Goal: Information Seeking & Learning: Learn about a topic

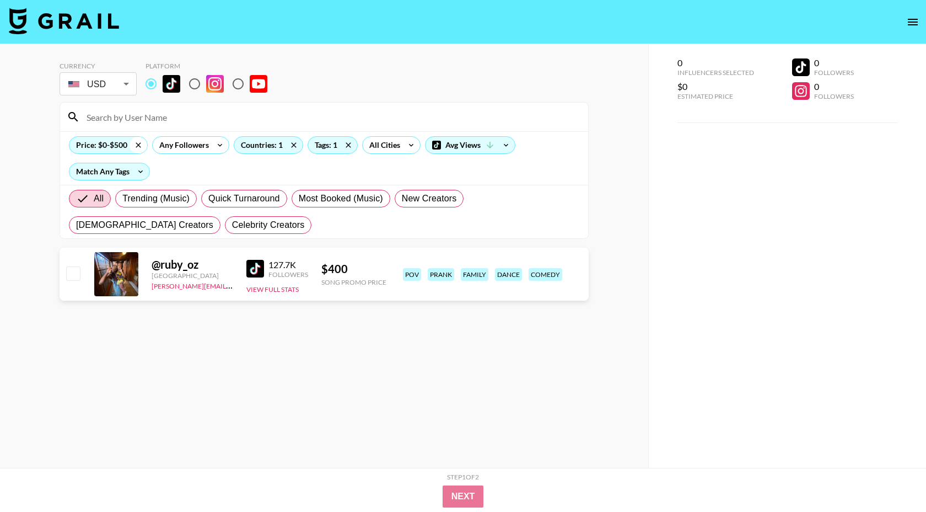
click at [142, 146] on icon at bounding box center [139, 145] width 18 height 17
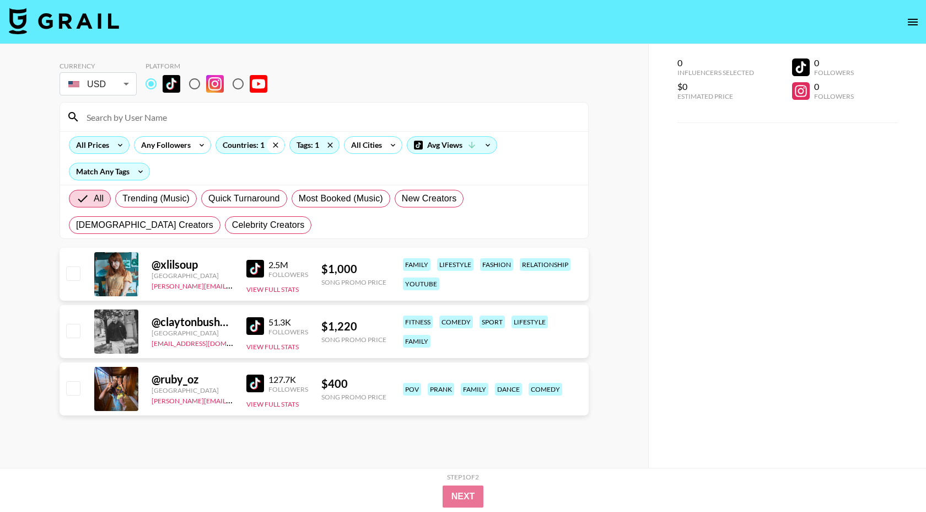
click at [277, 145] on icon at bounding box center [276, 145] width 18 height 17
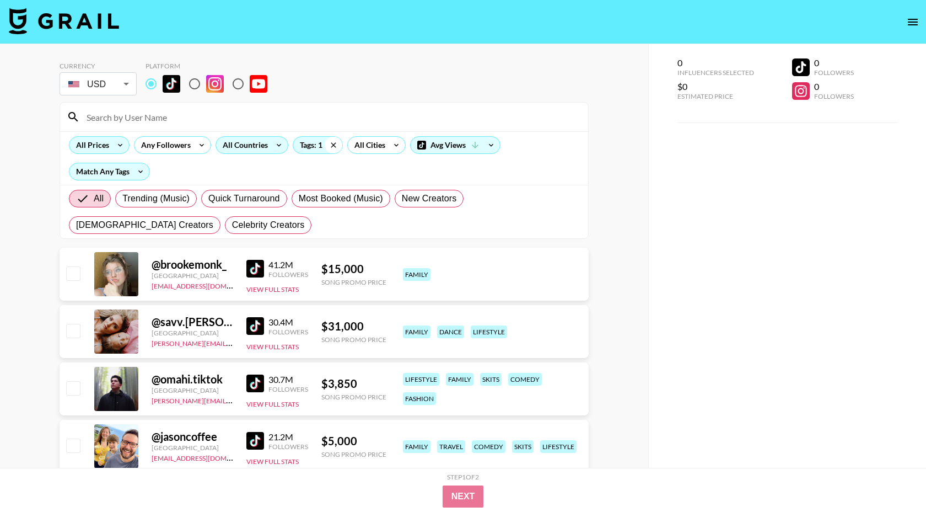
click at [331, 144] on icon at bounding box center [334, 145] width 18 height 17
click at [276, 146] on icon at bounding box center [279, 145] width 18 height 17
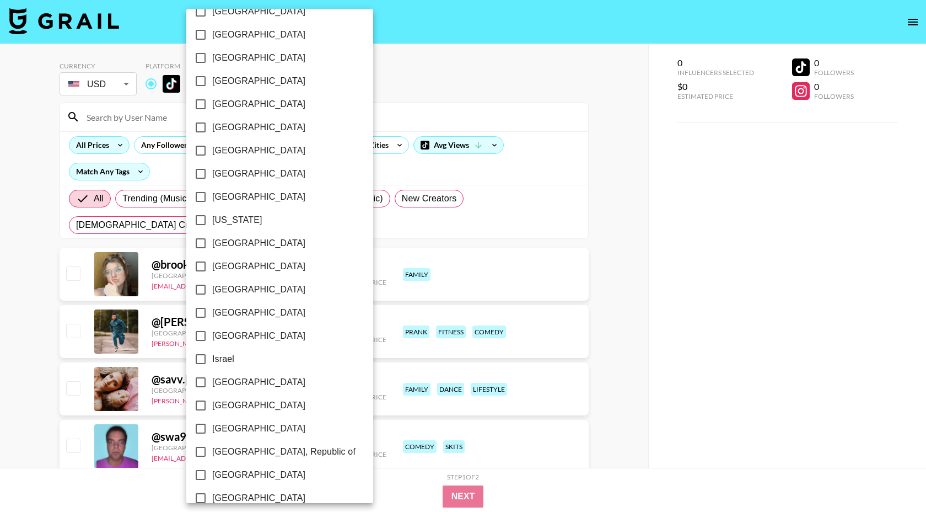
scroll to position [205, 0]
click at [226, 384] on span "[GEOGRAPHIC_DATA]" at bounding box center [258, 380] width 93 height 13
click at [212, 384] on input "[GEOGRAPHIC_DATA]" at bounding box center [200, 380] width 23 height 23
checkbox input "true"
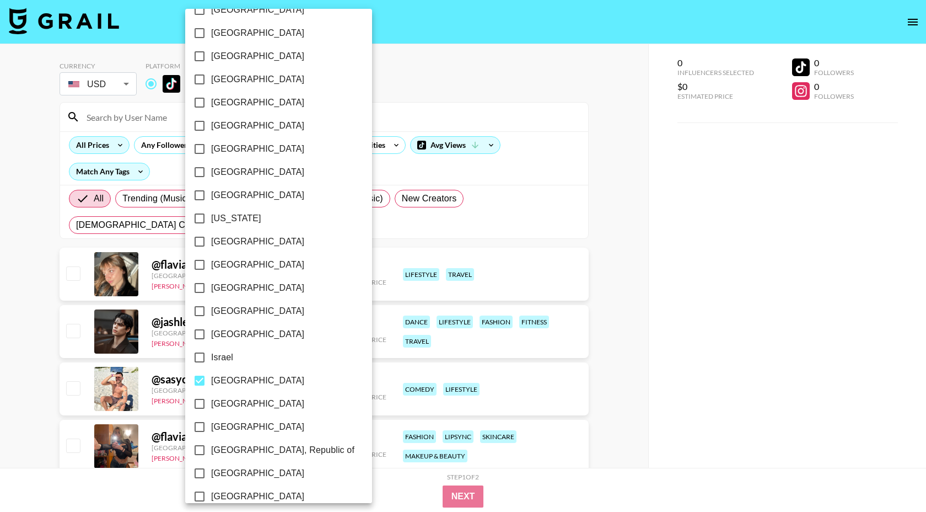
click at [345, 96] on div at bounding box center [463, 256] width 926 height 512
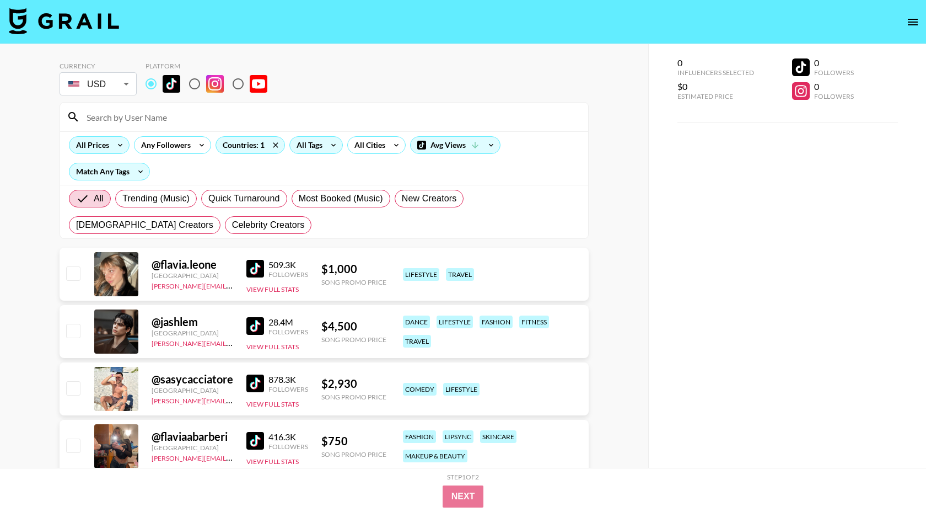
click at [316, 139] on div "All Tags" at bounding box center [307, 145] width 35 height 17
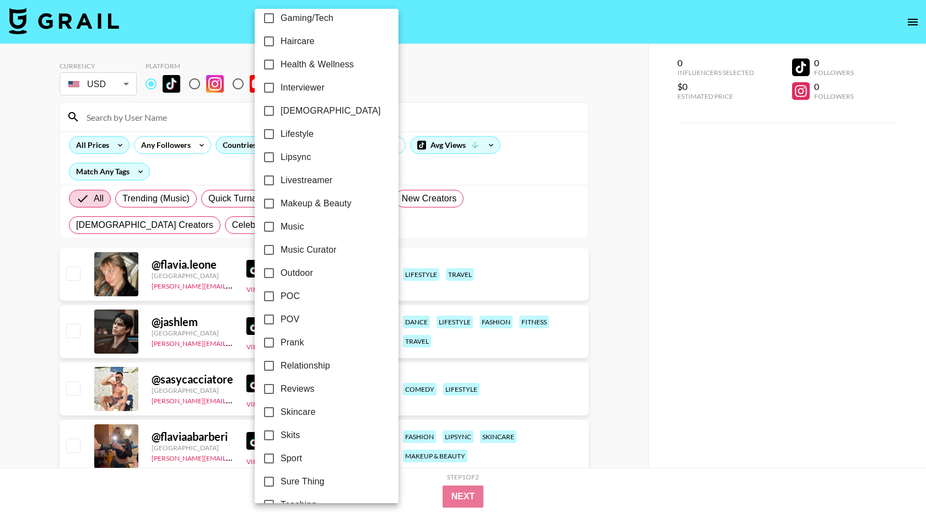
scroll to position [450, 0]
click at [302, 152] on span "Lipsync" at bounding box center [296, 158] width 30 height 13
click at [281, 151] on input "Lipsync" at bounding box center [268, 158] width 23 height 23
checkbox input "true"
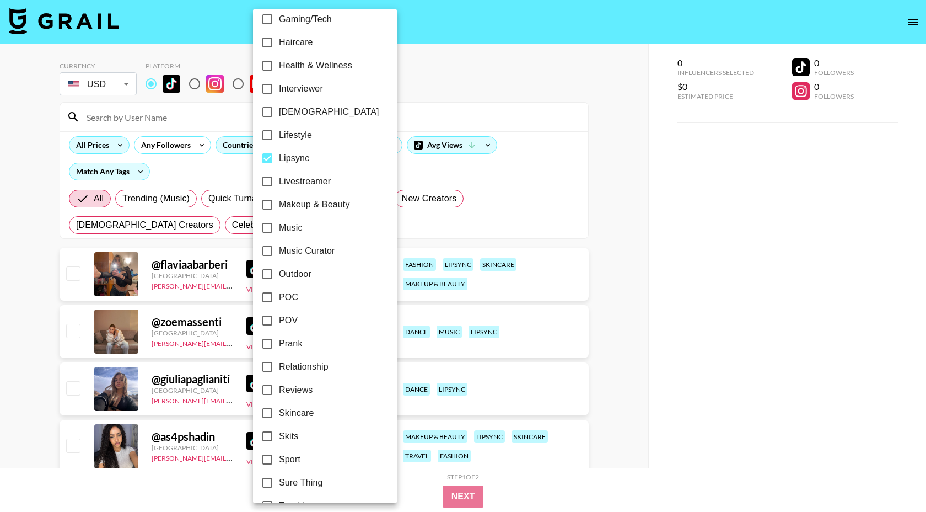
click at [453, 77] on div at bounding box center [463, 256] width 926 height 512
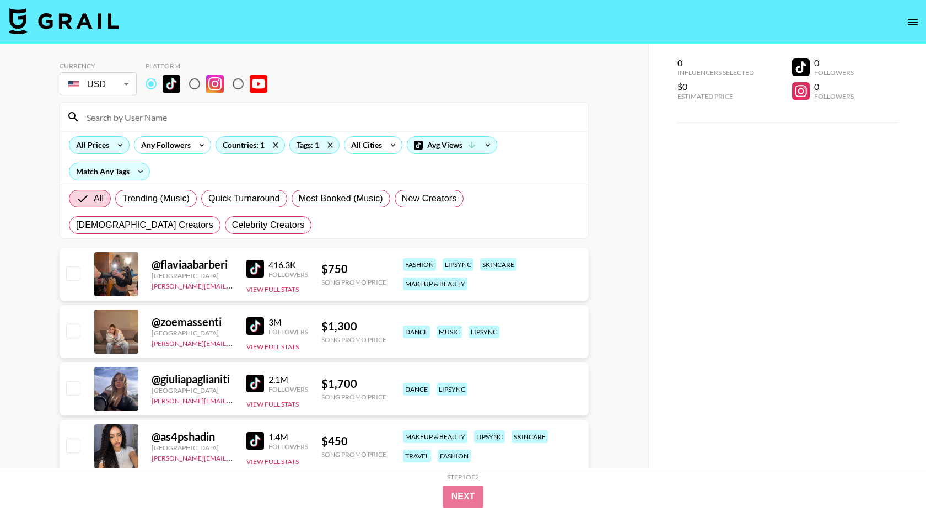
click at [131, 180] on div "All Prices Any Followers Countries: 1 Tags: 1 All Cities Avg Views Match Any Ta…" at bounding box center [324, 157] width 528 height 53
click at [155, 146] on div "Any Followers" at bounding box center [164, 145] width 58 height 17
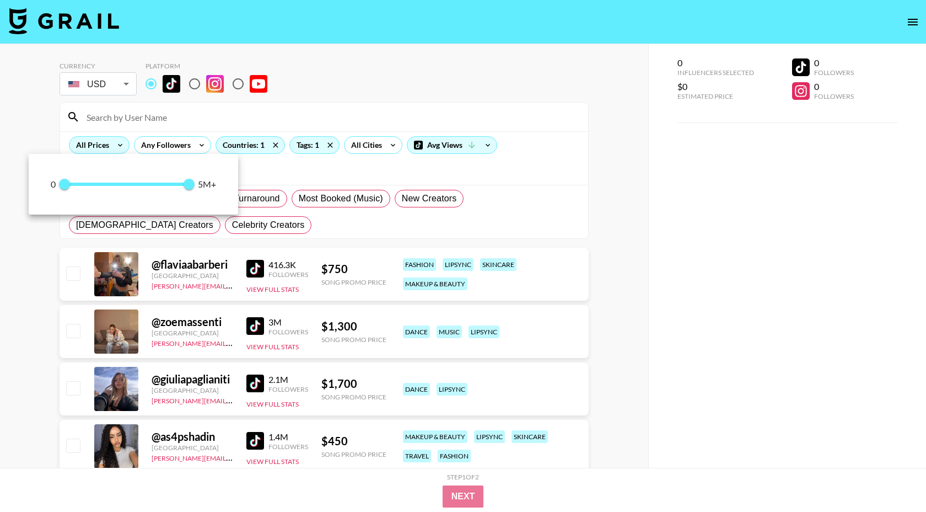
click at [335, 176] on div at bounding box center [463, 256] width 926 height 512
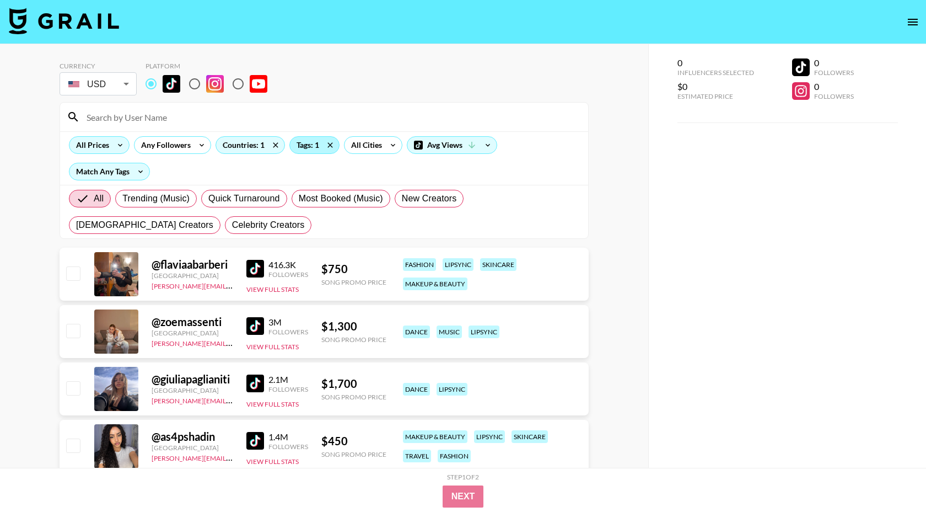
click at [314, 146] on div "Tags: 1" at bounding box center [314, 145] width 49 height 17
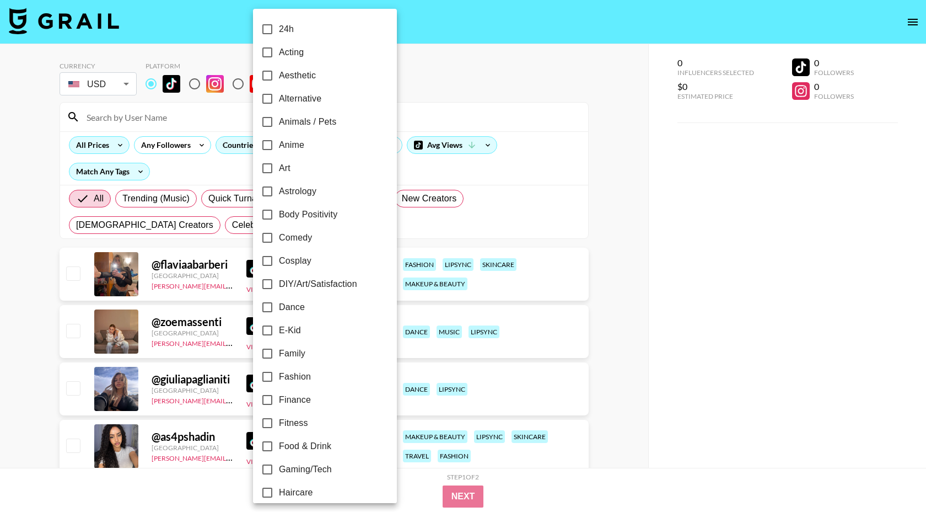
scroll to position [542, 0]
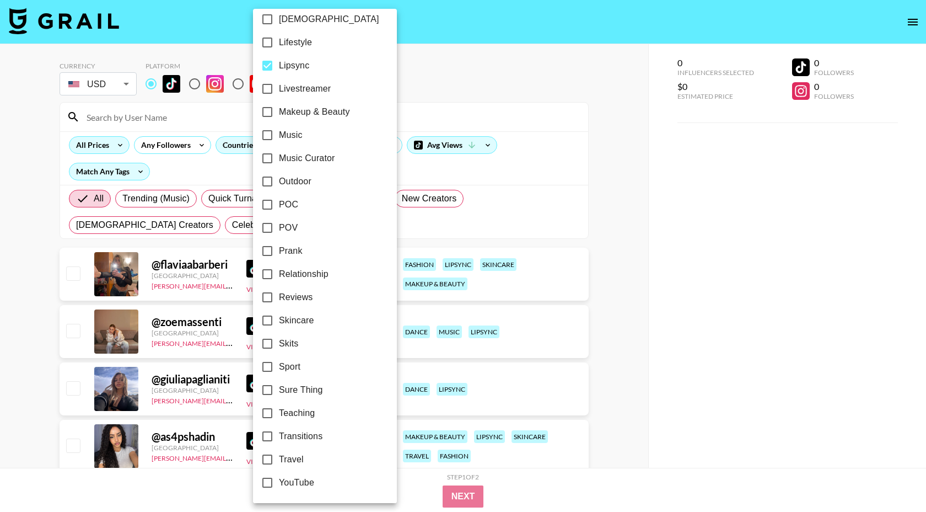
click at [469, 73] on div at bounding box center [463, 256] width 926 height 512
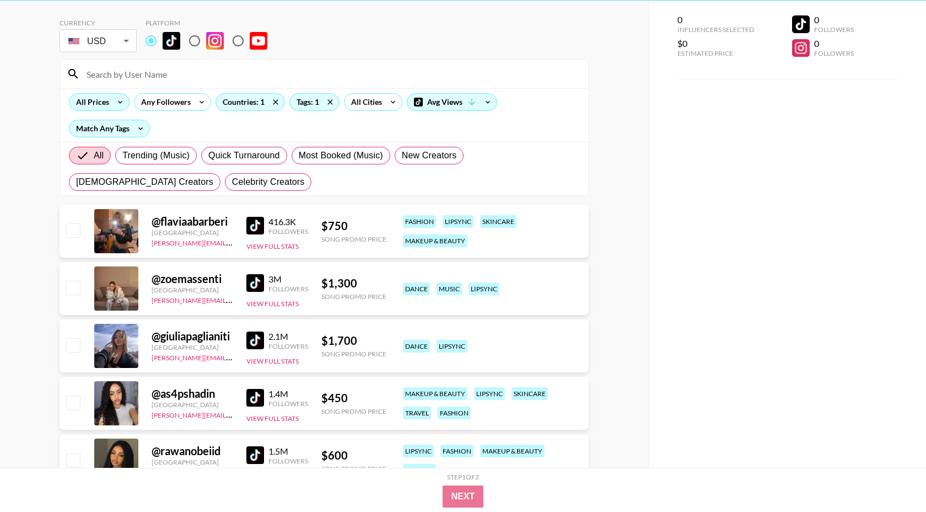
scroll to position [49, 0]
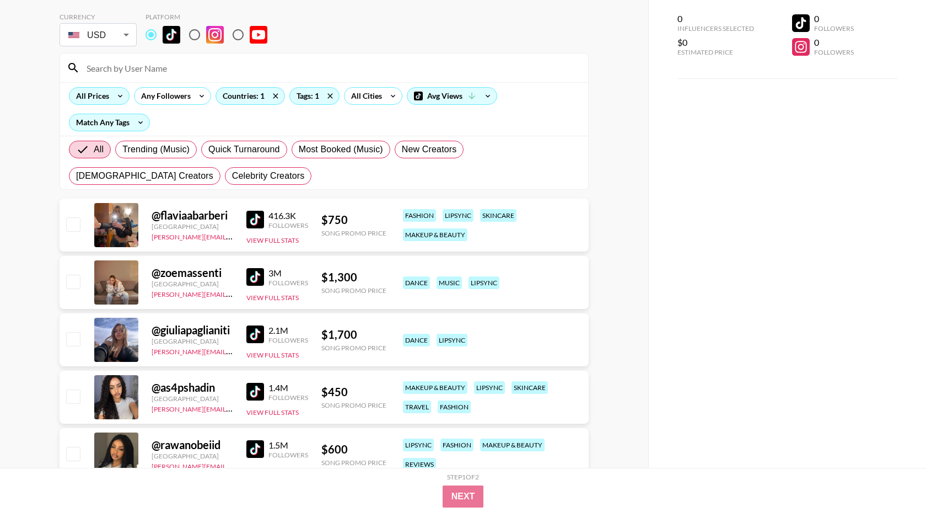
click at [261, 220] on img at bounding box center [255, 220] width 18 height 18
click at [258, 278] on img at bounding box center [255, 277] width 18 height 18
click at [257, 326] on img at bounding box center [255, 334] width 18 height 18
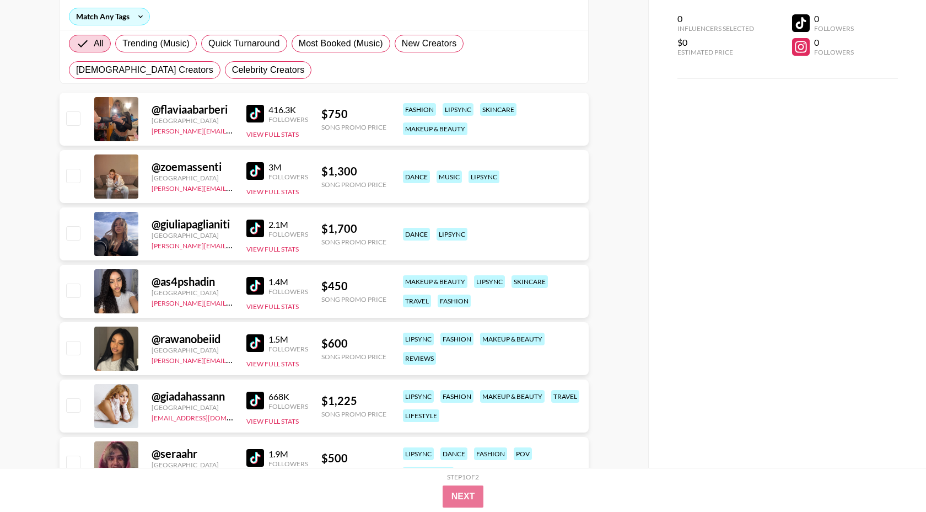
scroll to position [171, 0]
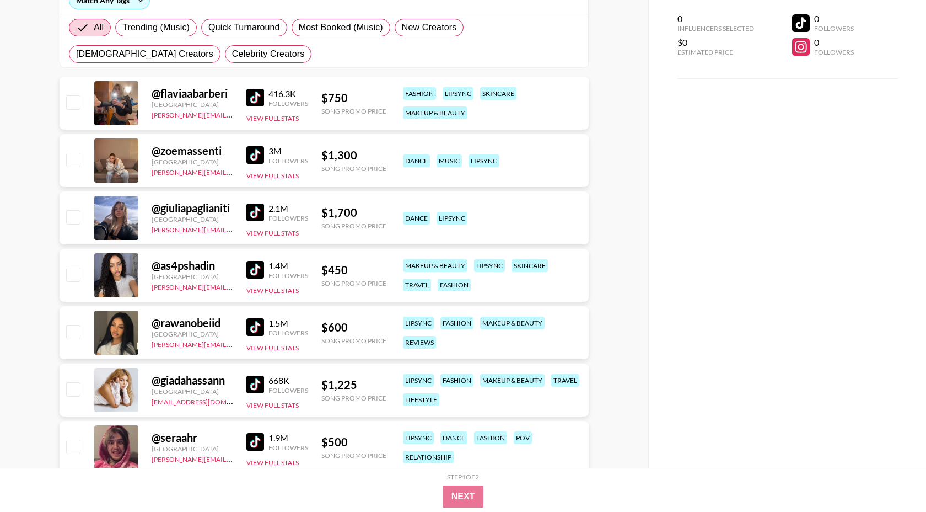
click at [259, 271] on img at bounding box center [255, 270] width 18 height 18
click at [251, 324] on img at bounding box center [255, 327] width 18 height 18
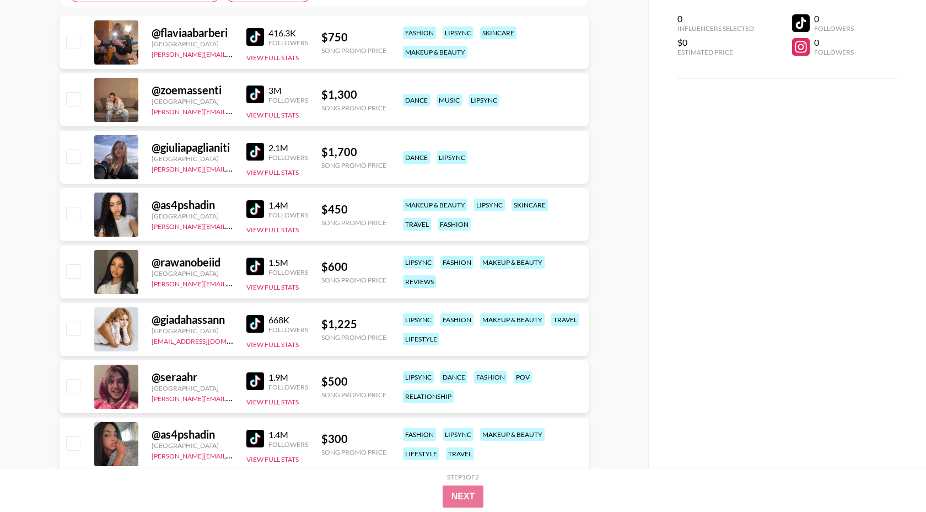
scroll to position [233, 0]
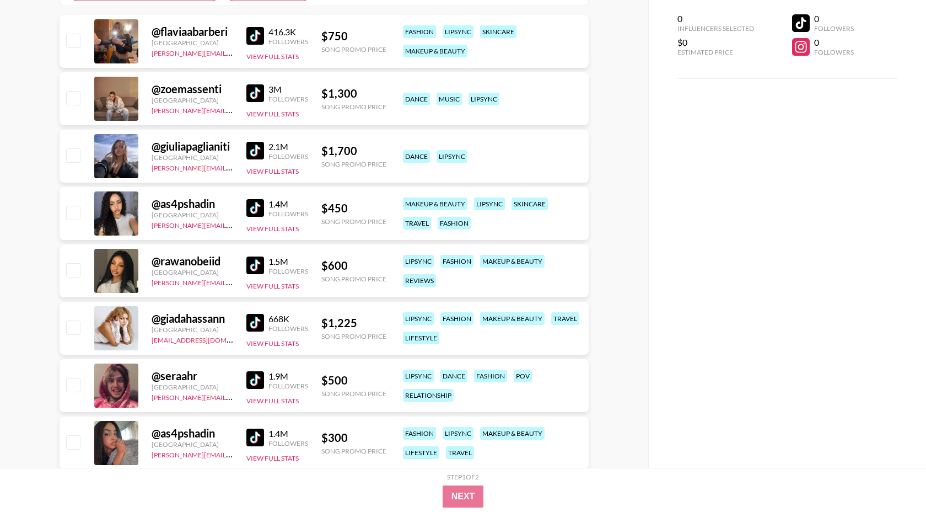
click at [257, 432] on img at bounding box center [255, 437] width 18 height 18
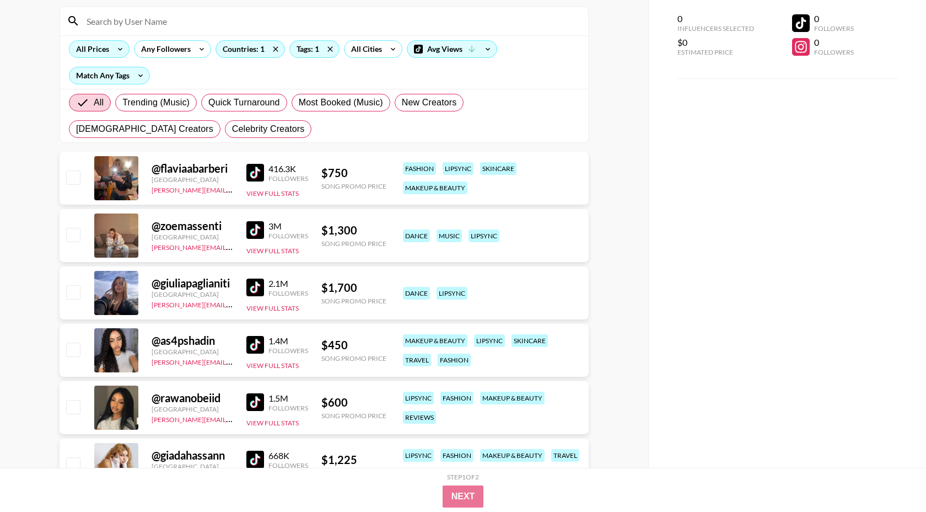
scroll to position [68, 0]
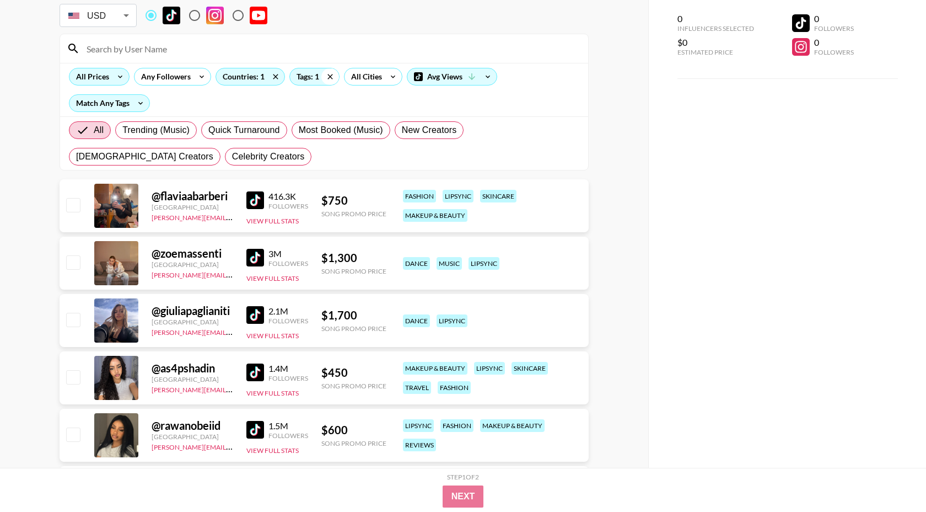
click at [325, 79] on icon at bounding box center [330, 76] width 18 height 17
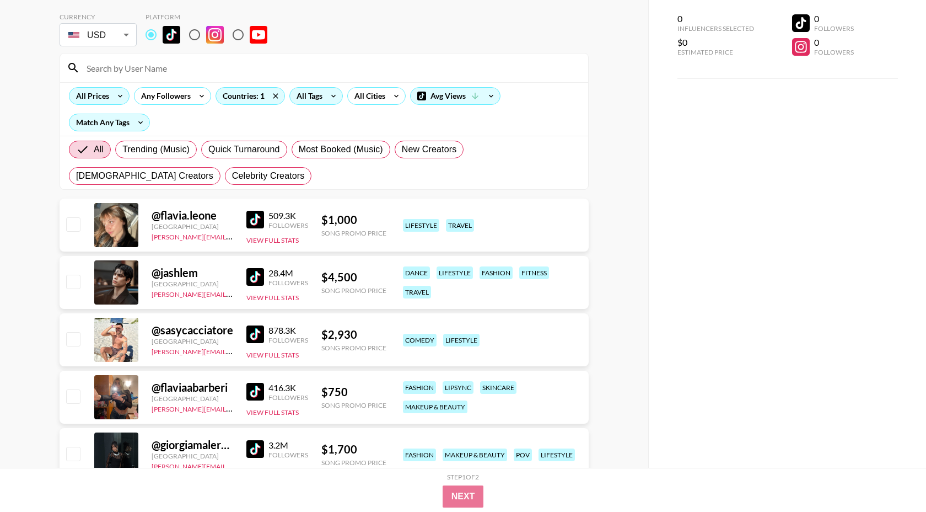
scroll to position [48, 0]
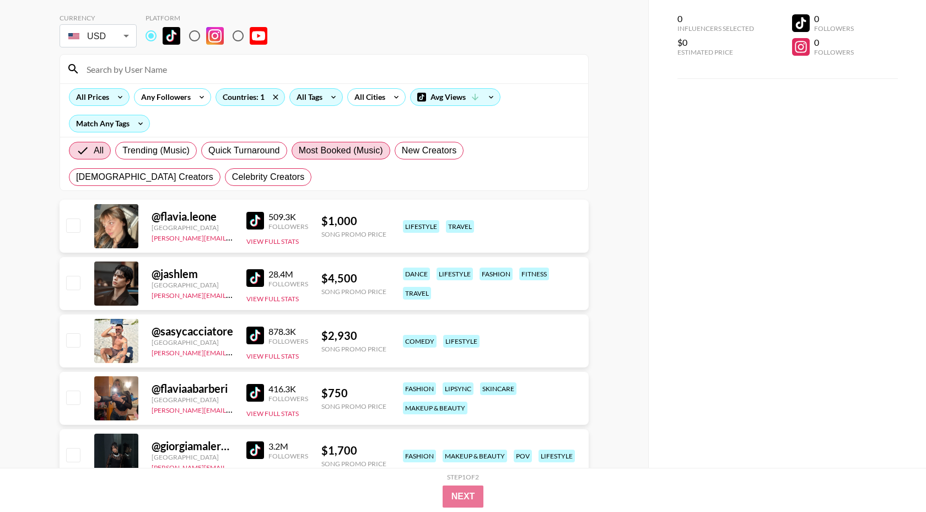
click at [329, 158] on label "Most Booked (Music)" at bounding box center [341, 151] width 99 height 18
click at [299, 151] on input "Most Booked (Music)" at bounding box center [299, 151] width 0 height 0
radio input "true"
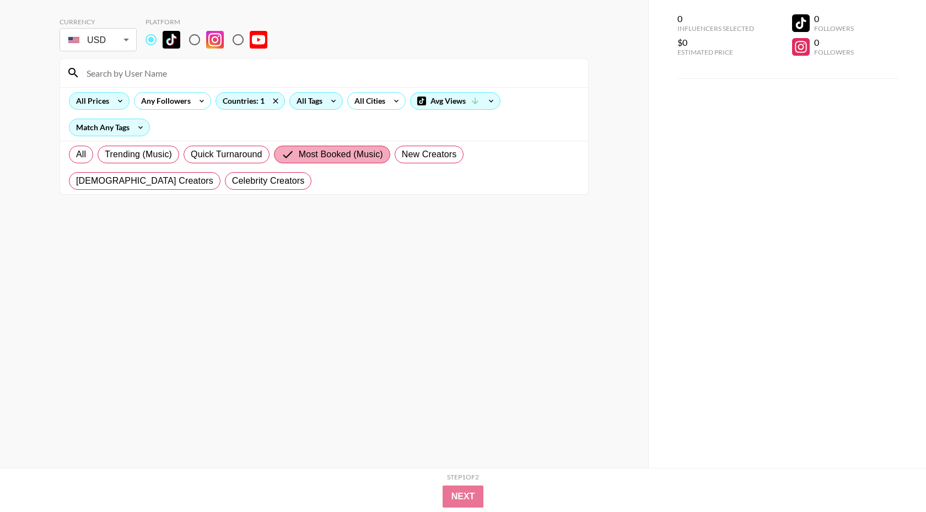
scroll to position [44, 0]
click at [79, 154] on span "All" at bounding box center [81, 154] width 10 height 13
click at [76, 154] on input "All" at bounding box center [76, 154] width 0 height 0
radio input "true"
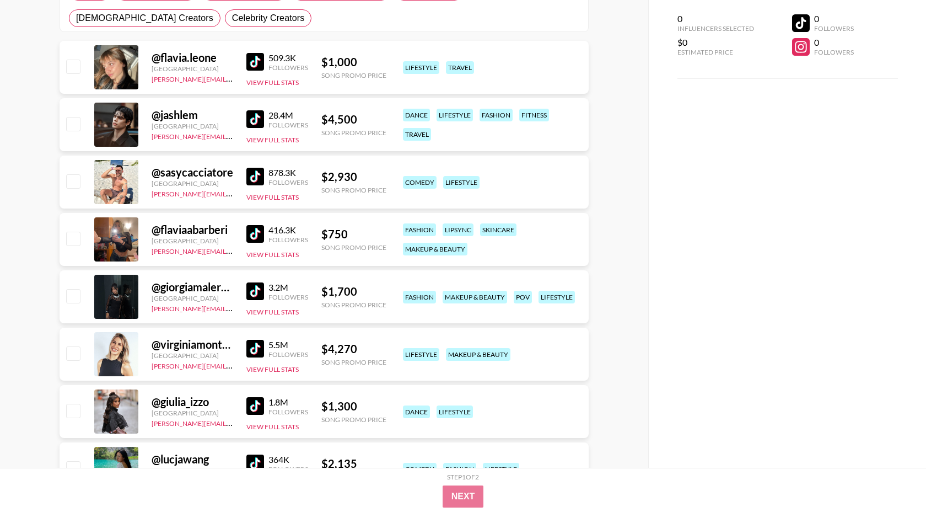
scroll to position [0, 0]
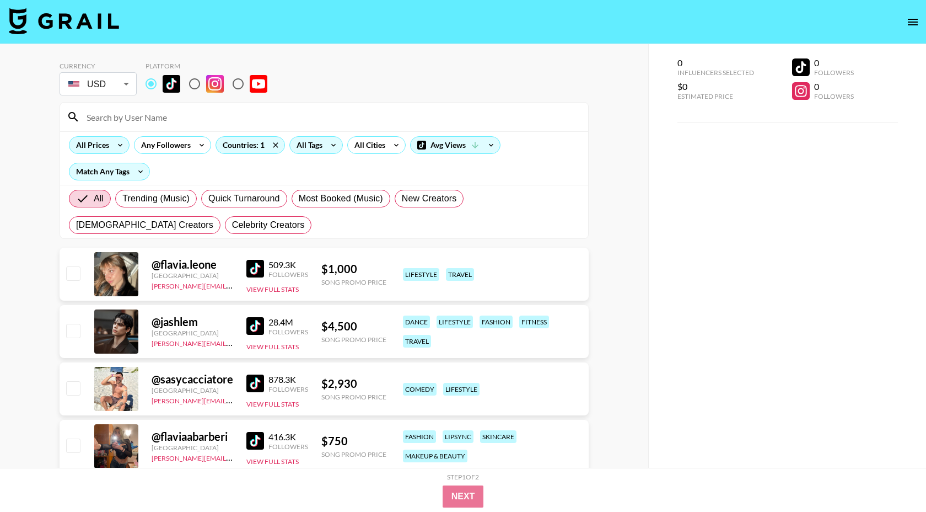
click at [249, 267] on img at bounding box center [255, 269] width 18 height 18
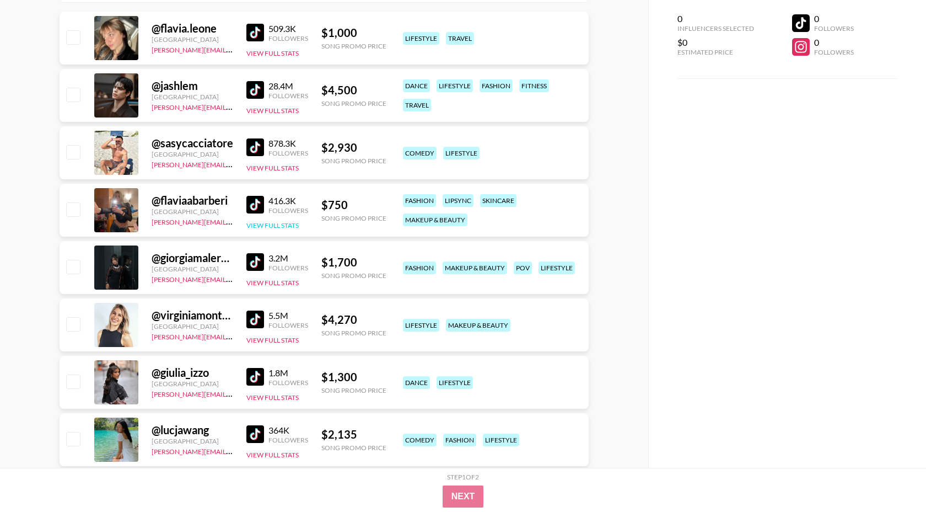
scroll to position [239, 0]
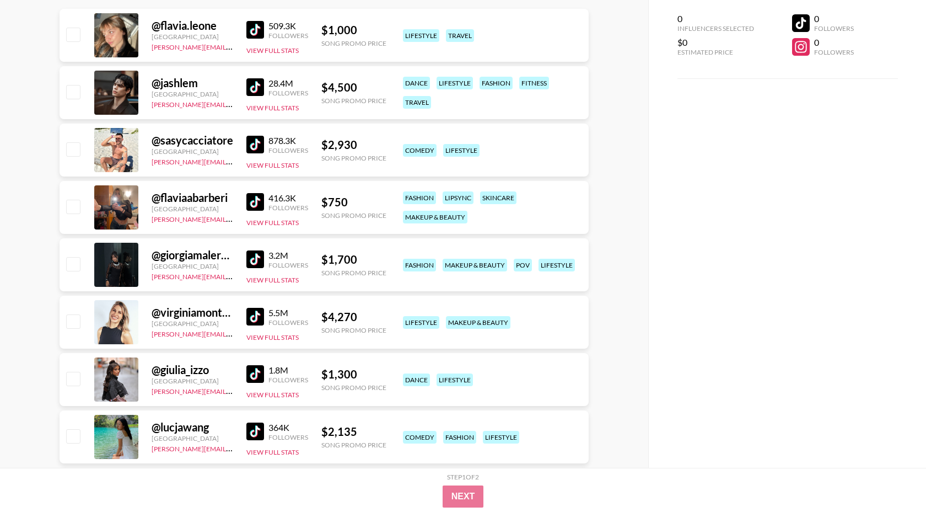
click at [257, 316] on img at bounding box center [255, 317] width 18 height 18
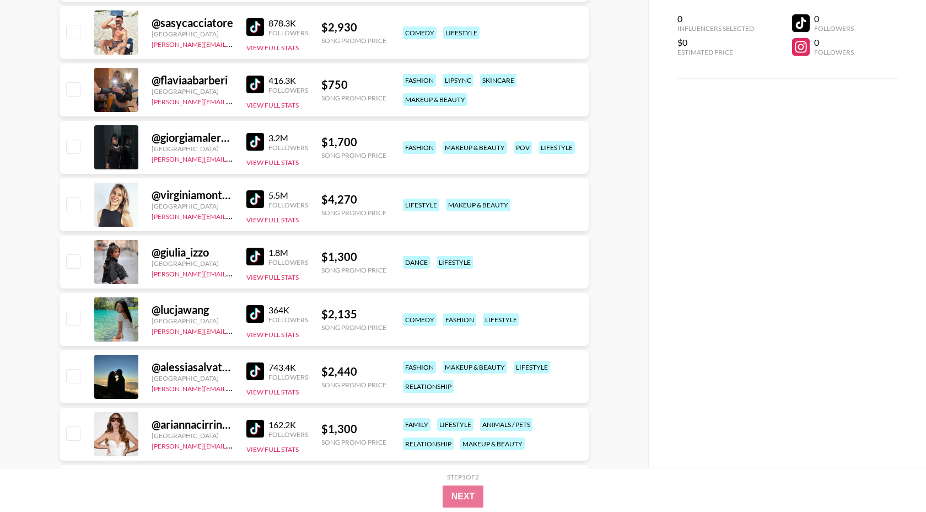
scroll to position [359, 0]
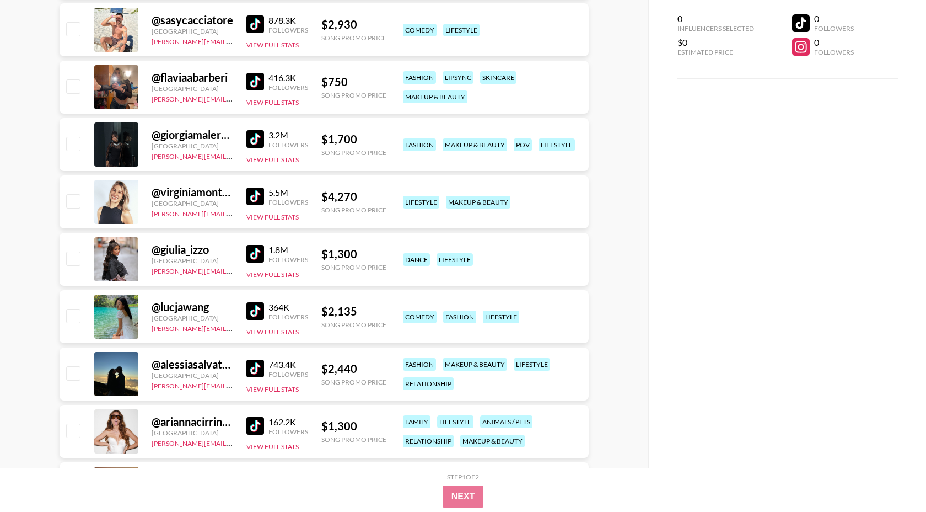
click at [250, 250] on img at bounding box center [255, 254] width 18 height 18
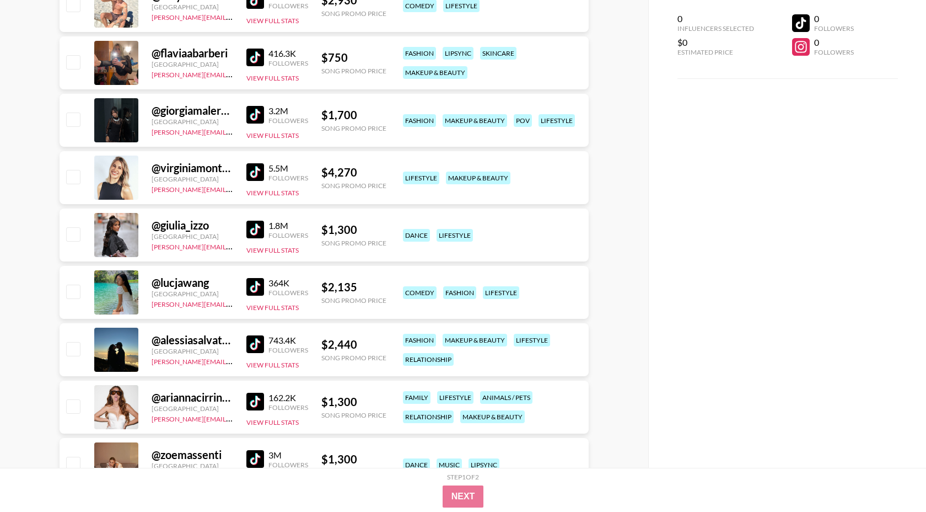
scroll to position [390, 0]
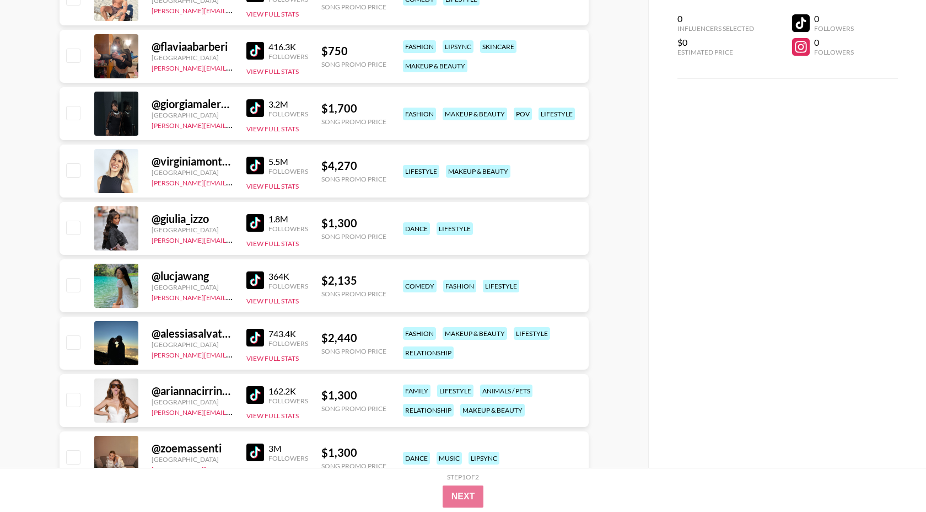
click at [257, 281] on img at bounding box center [255, 280] width 18 height 18
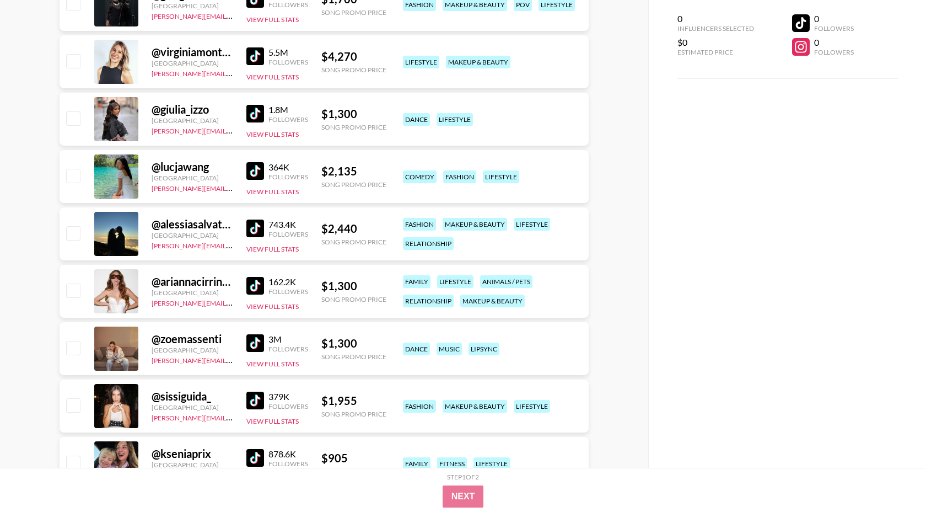
scroll to position [502, 0]
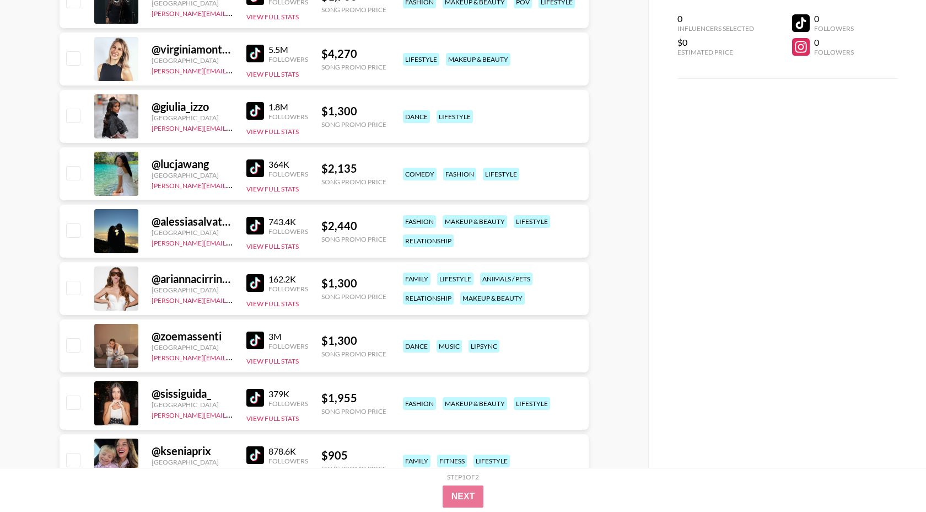
click at [260, 278] on img at bounding box center [255, 283] width 18 height 18
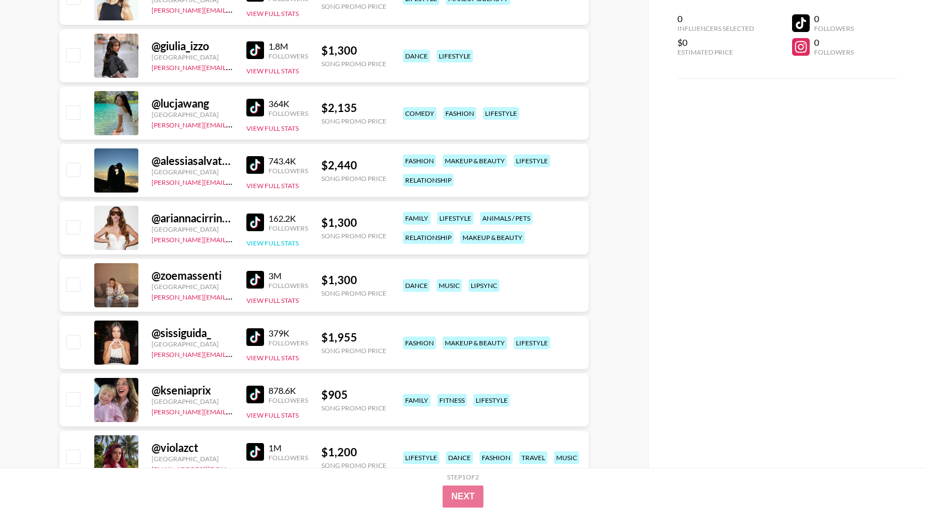
scroll to position [565, 0]
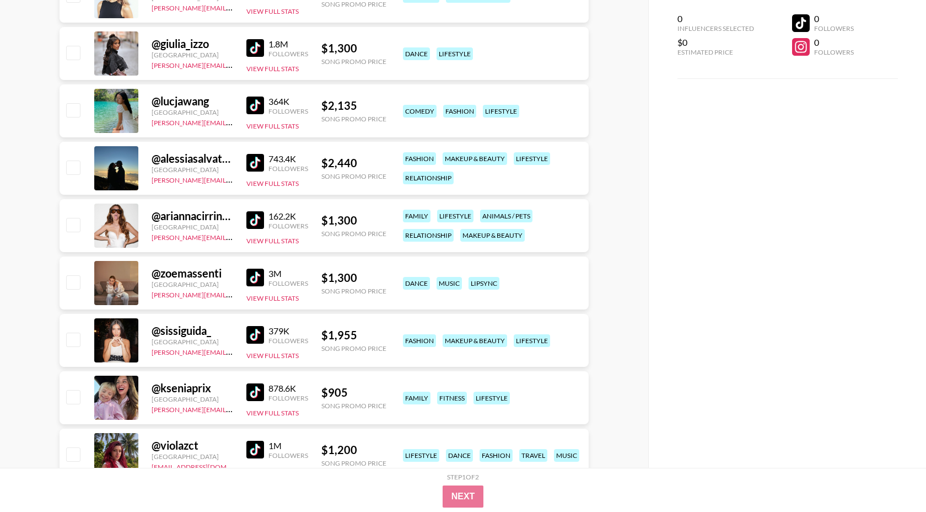
click at [255, 335] on img at bounding box center [255, 335] width 18 height 18
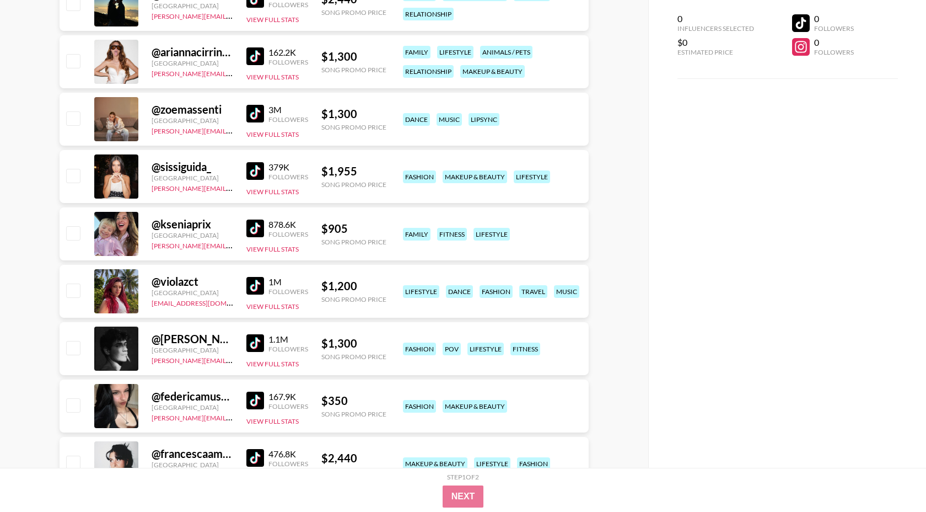
click at [257, 226] on img at bounding box center [255, 228] width 18 height 18
click at [253, 289] on img at bounding box center [255, 286] width 18 height 18
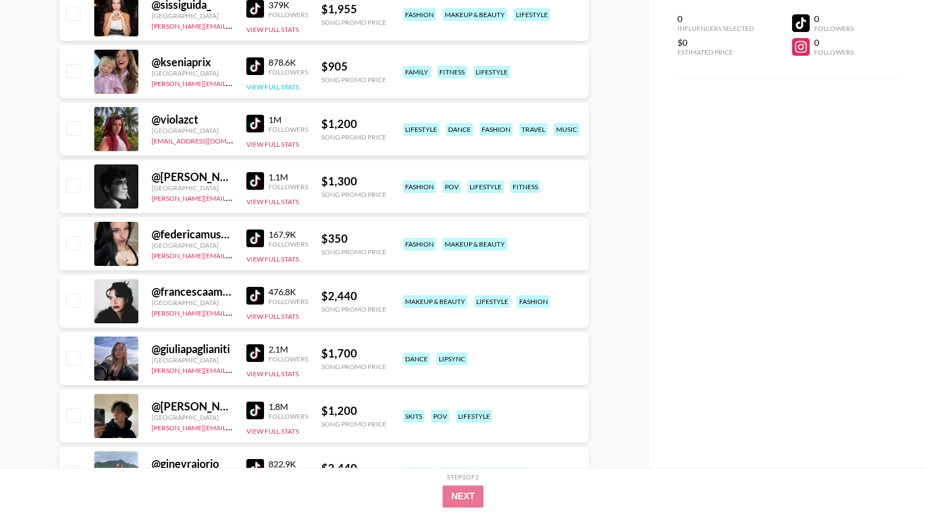
scroll to position [891, 0]
click at [256, 235] on img at bounding box center [255, 238] width 18 height 18
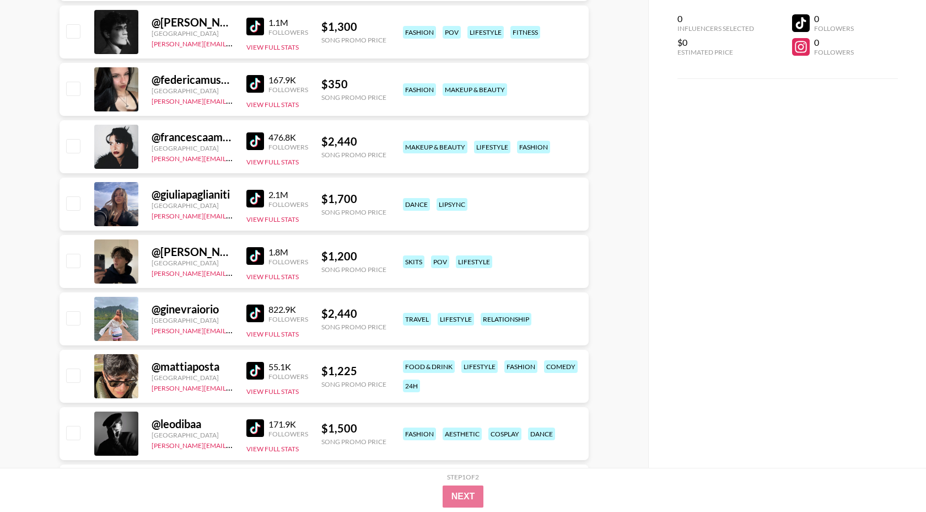
scroll to position [1060, 0]
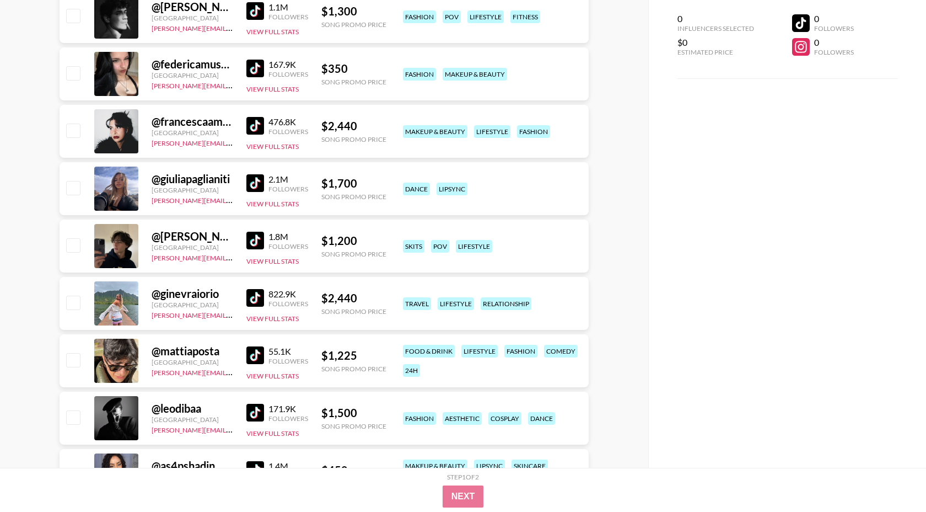
click at [253, 298] on img at bounding box center [255, 298] width 18 height 18
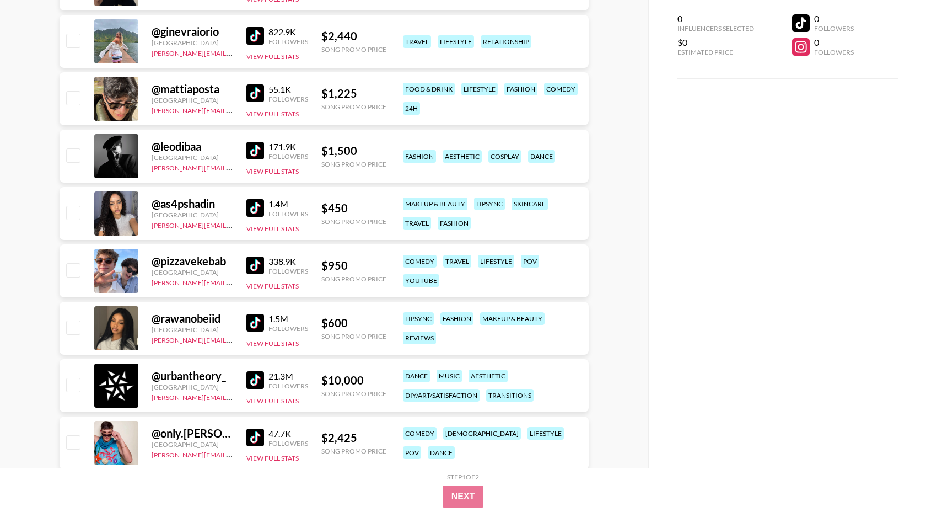
scroll to position [1328, 0]
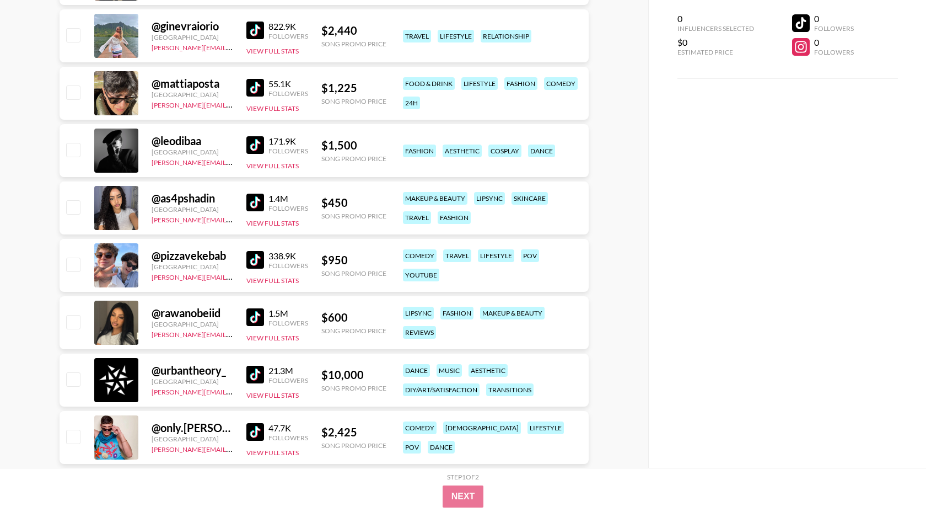
click at [259, 318] on img at bounding box center [255, 317] width 18 height 18
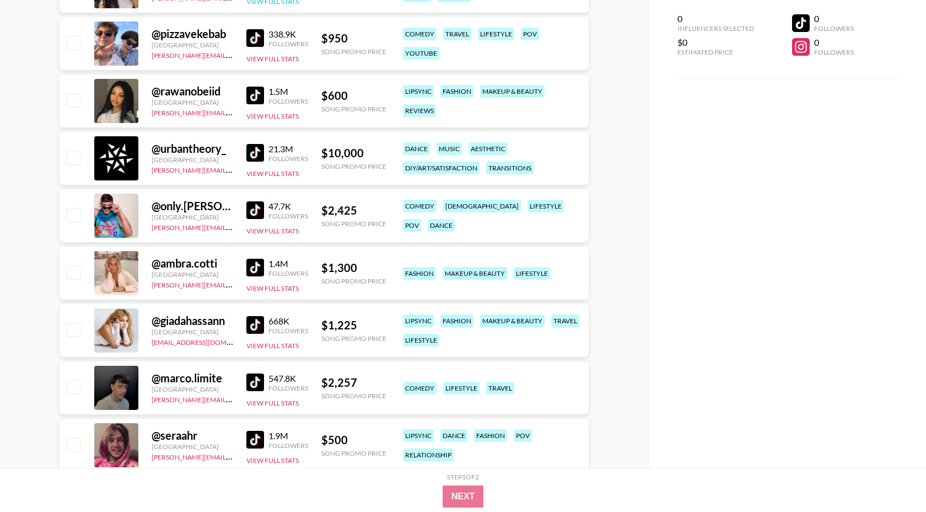
scroll to position [1561, 0]
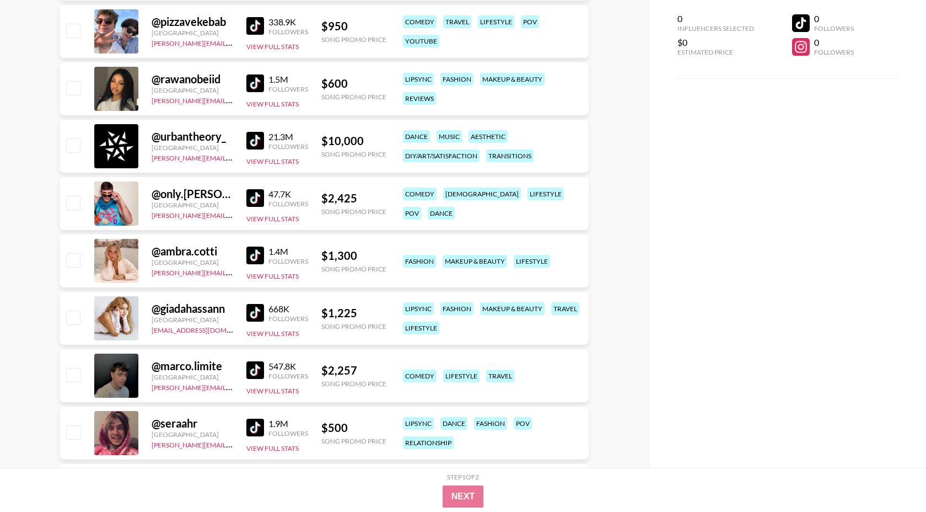
click at [252, 250] on img at bounding box center [255, 255] width 18 height 18
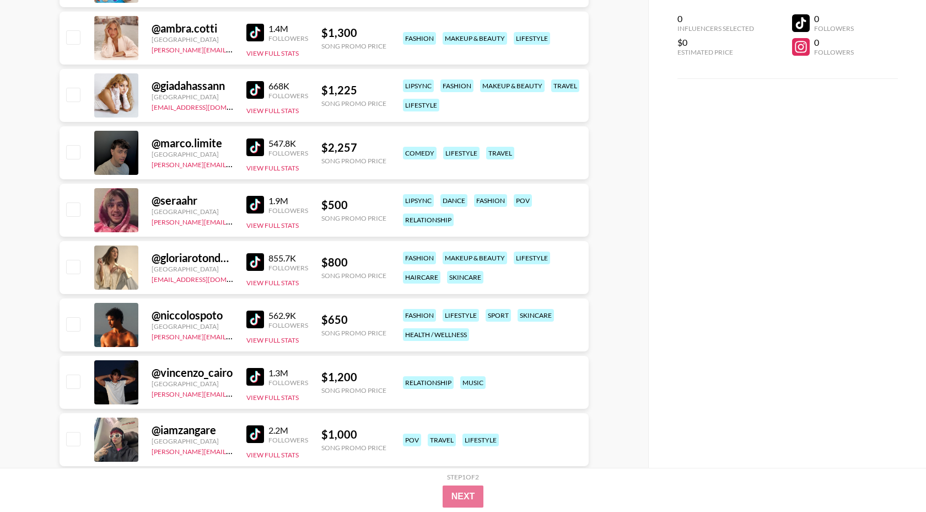
scroll to position [1785, 0]
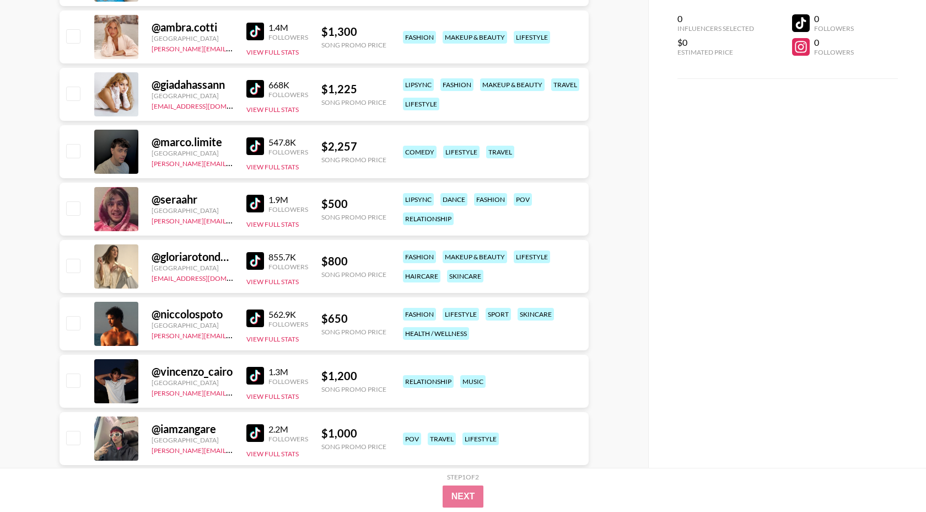
click at [261, 257] on img at bounding box center [255, 261] width 18 height 18
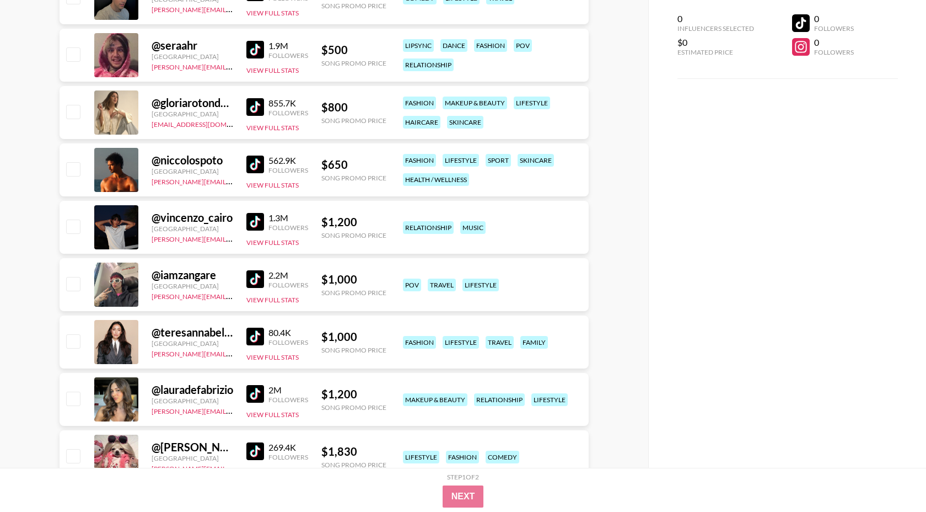
scroll to position [1952, 0]
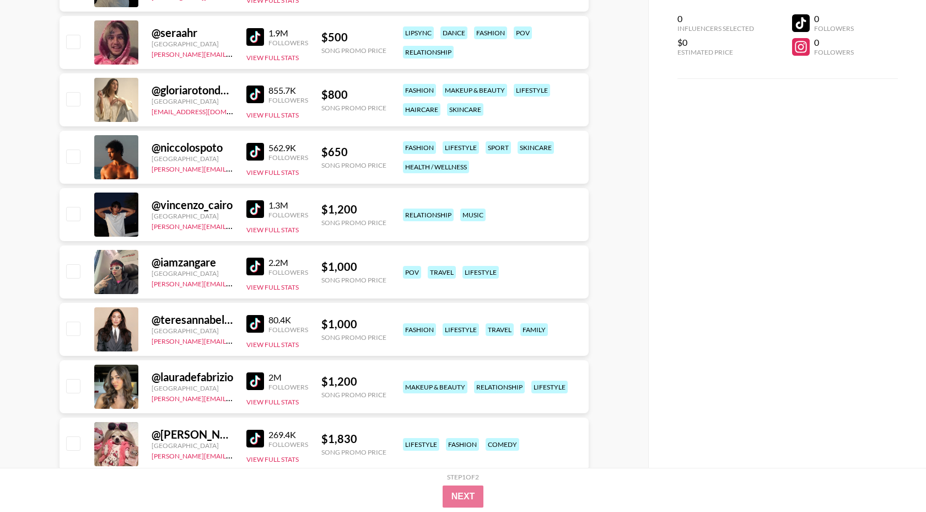
click at [250, 321] on img at bounding box center [255, 324] width 18 height 18
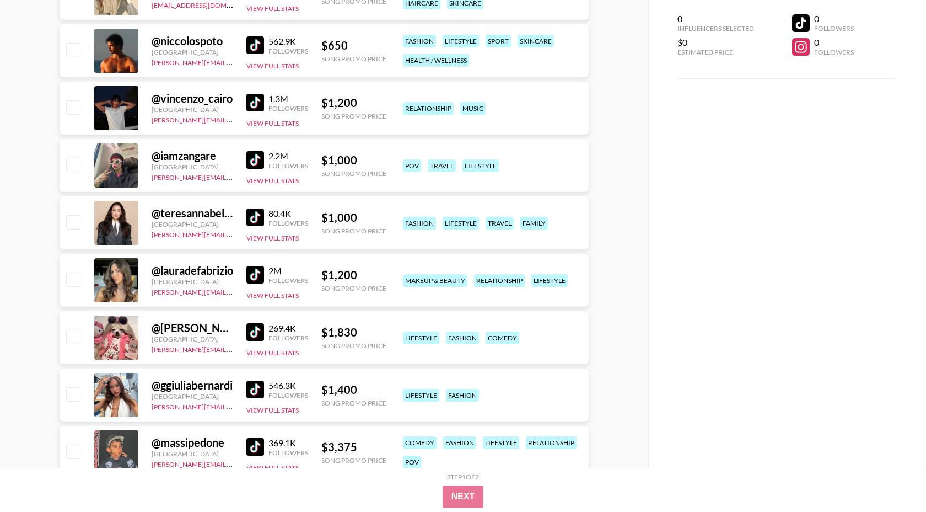
scroll to position [2072, 0]
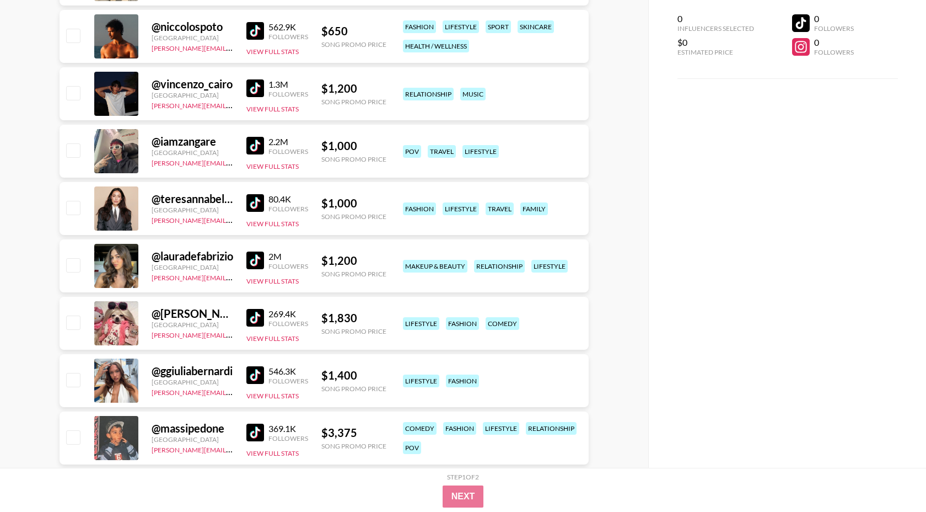
click at [263, 259] on img at bounding box center [255, 260] width 18 height 18
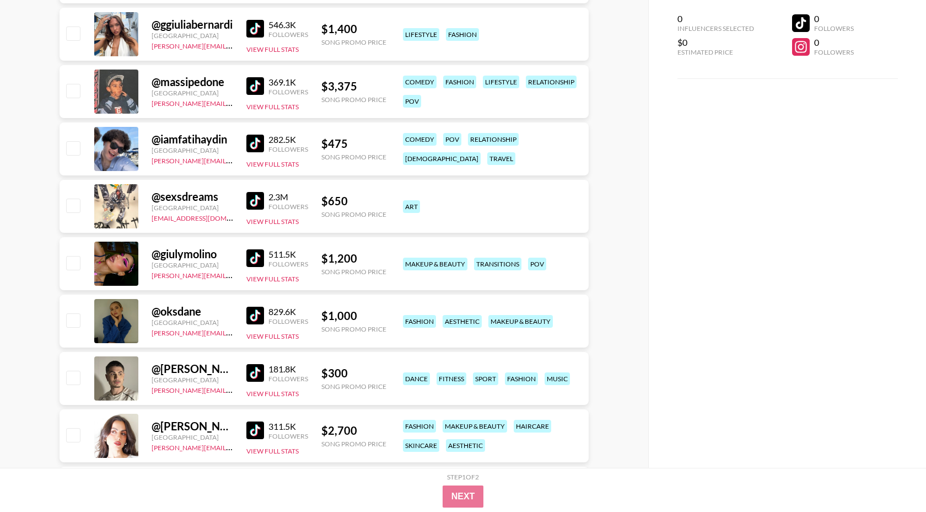
scroll to position [2420, 0]
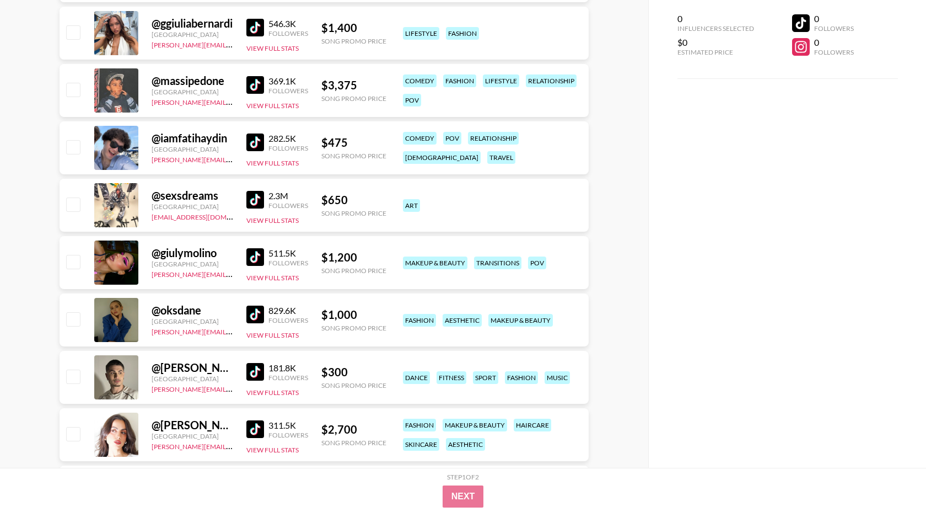
click at [253, 313] on img at bounding box center [255, 314] width 18 height 18
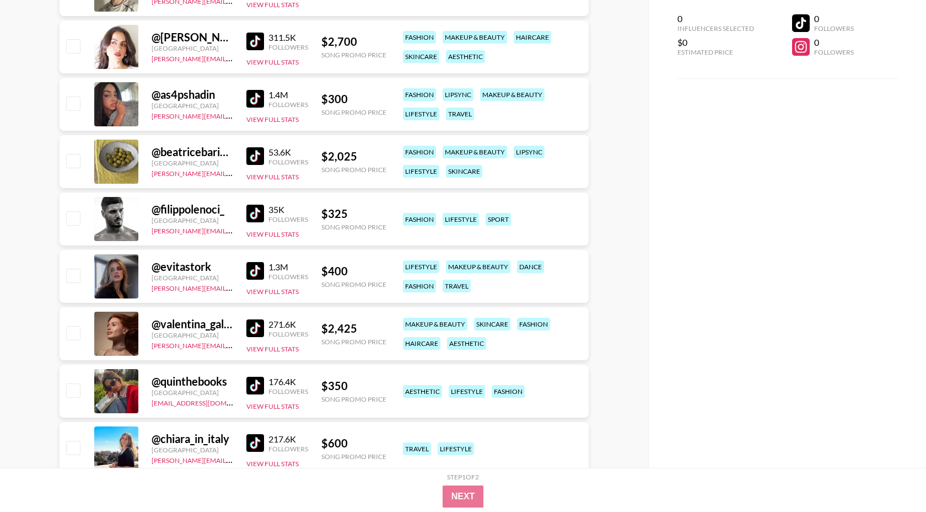
scroll to position [2808, 0]
click at [259, 270] on img at bounding box center [255, 270] width 18 height 18
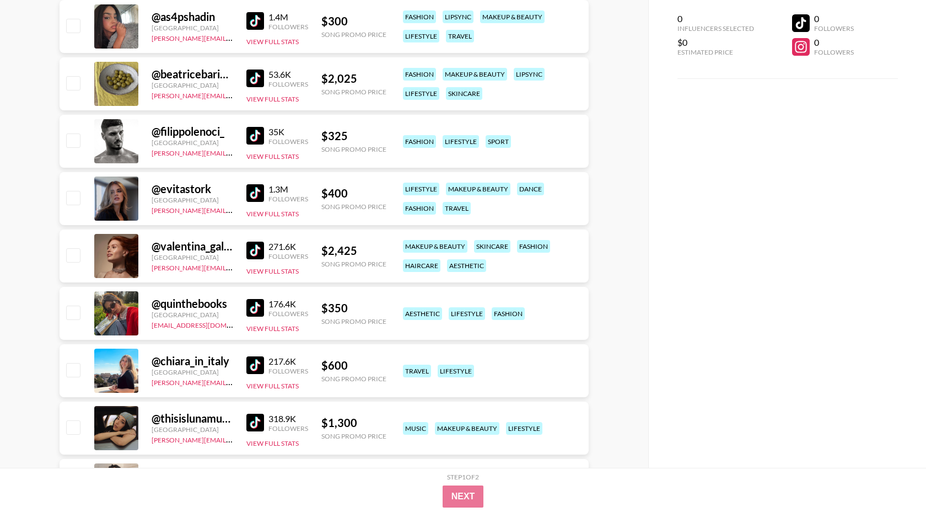
scroll to position [2923, 0]
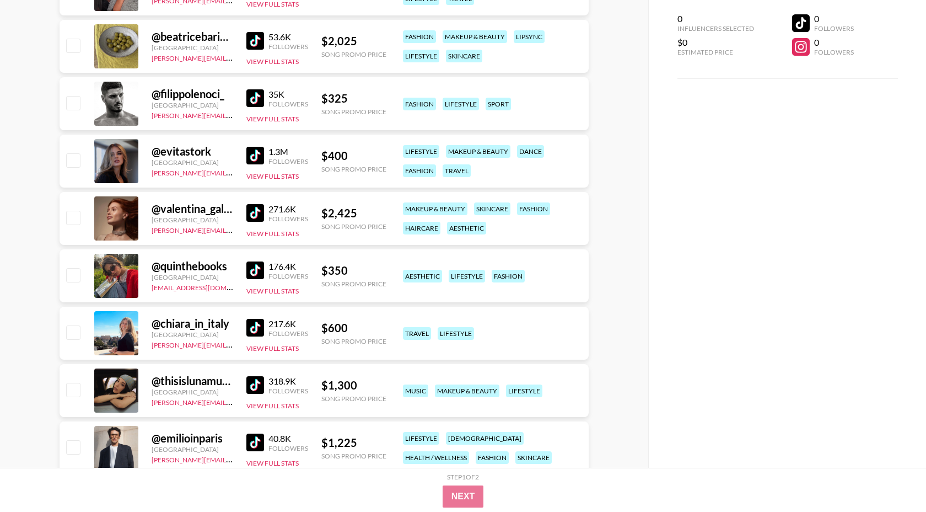
click at [258, 270] on img at bounding box center [255, 270] width 18 height 18
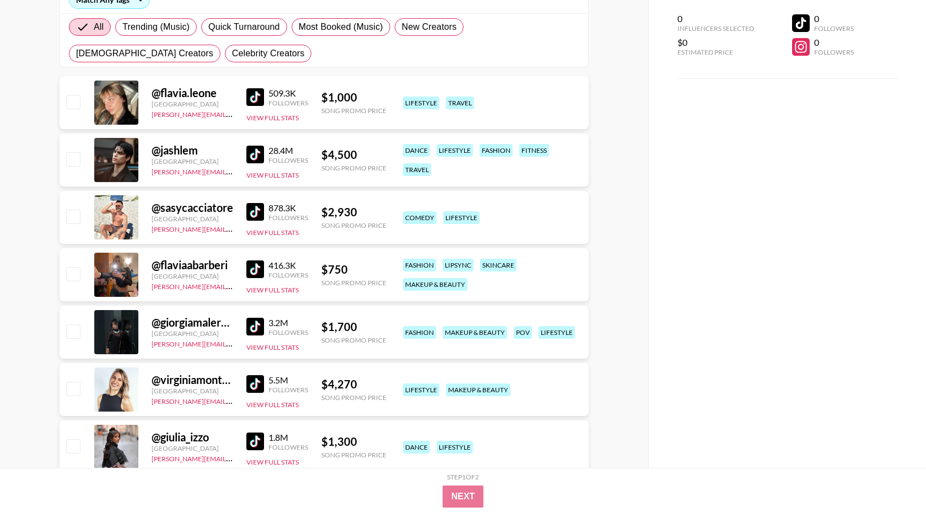
scroll to position [0, 0]
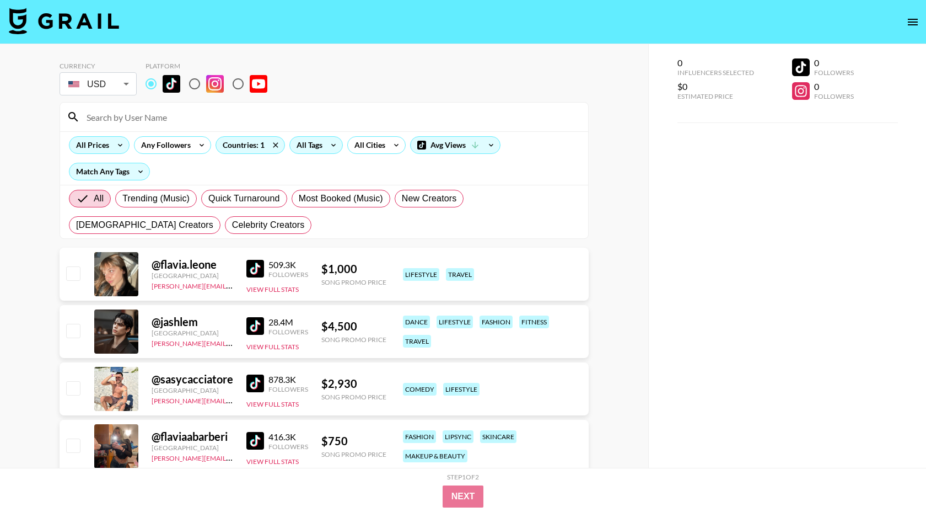
click at [109, 147] on div "All Prices" at bounding box center [90, 145] width 42 height 17
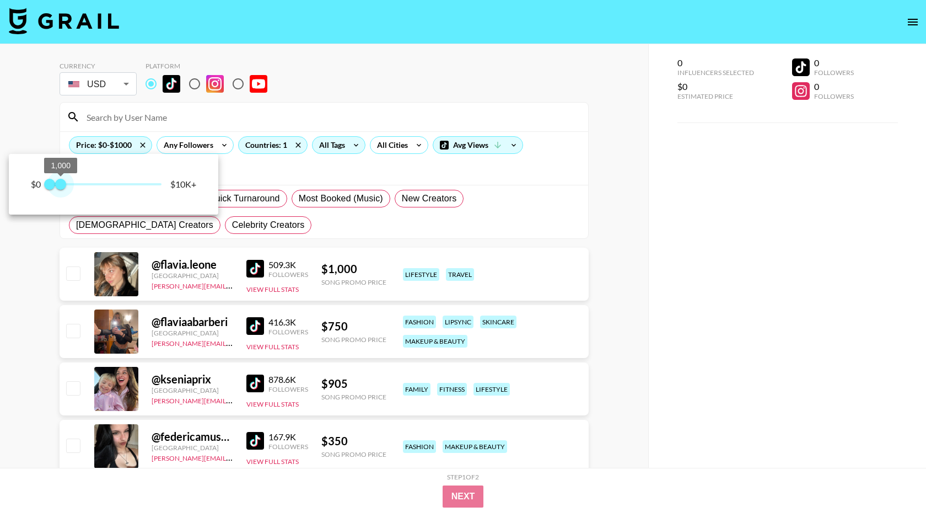
type input "750"
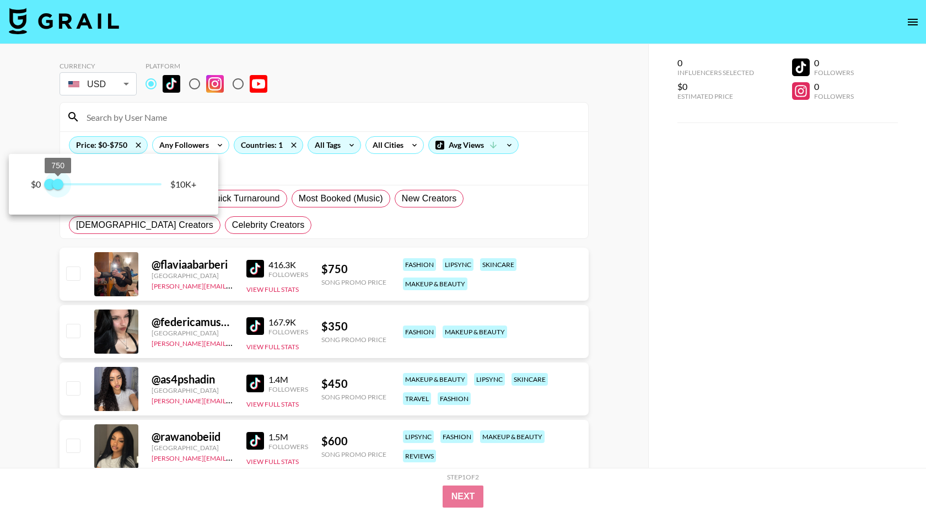
drag, startPoint x: 165, startPoint y: 186, endPoint x: 59, endPoint y: 181, distance: 106.0
click at [59, 181] on span "750" at bounding box center [57, 184] width 11 height 11
click at [284, 224] on div at bounding box center [463, 256] width 926 height 512
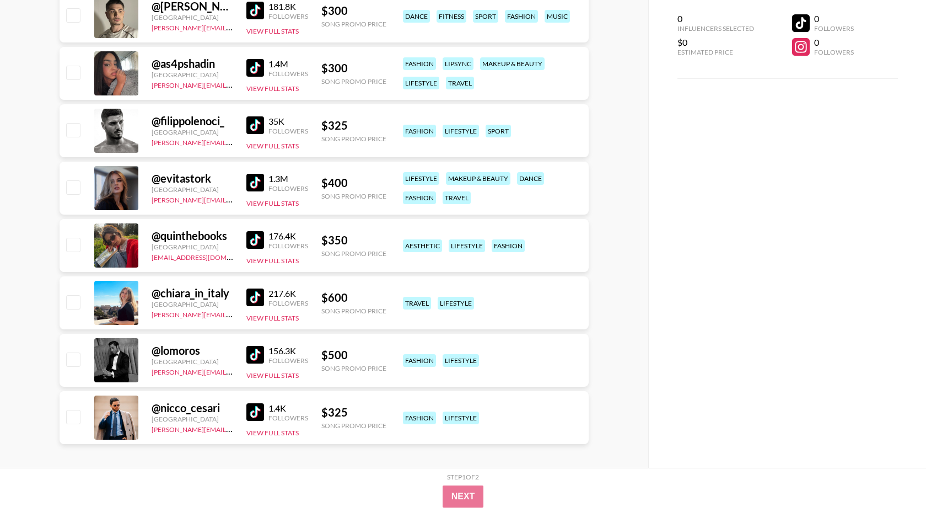
scroll to position [724, 0]
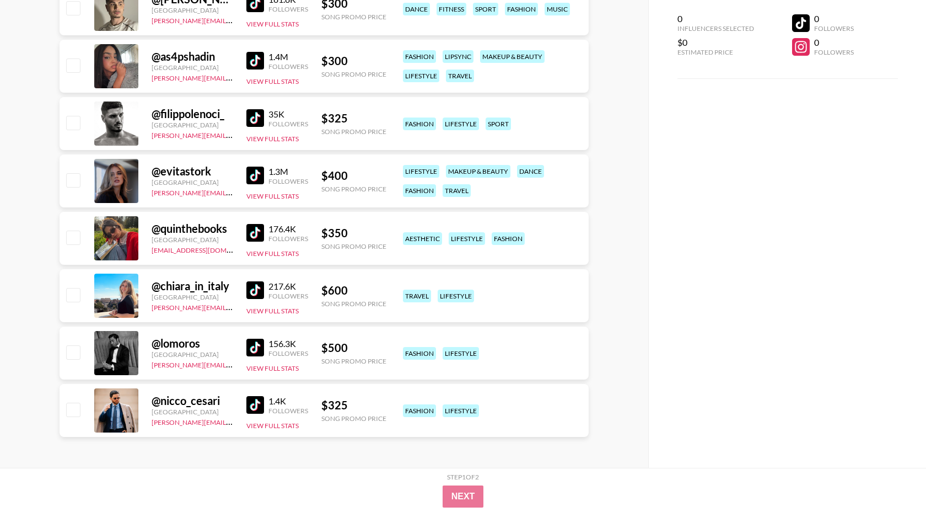
click at [257, 287] on img at bounding box center [255, 290] width 18 height 18
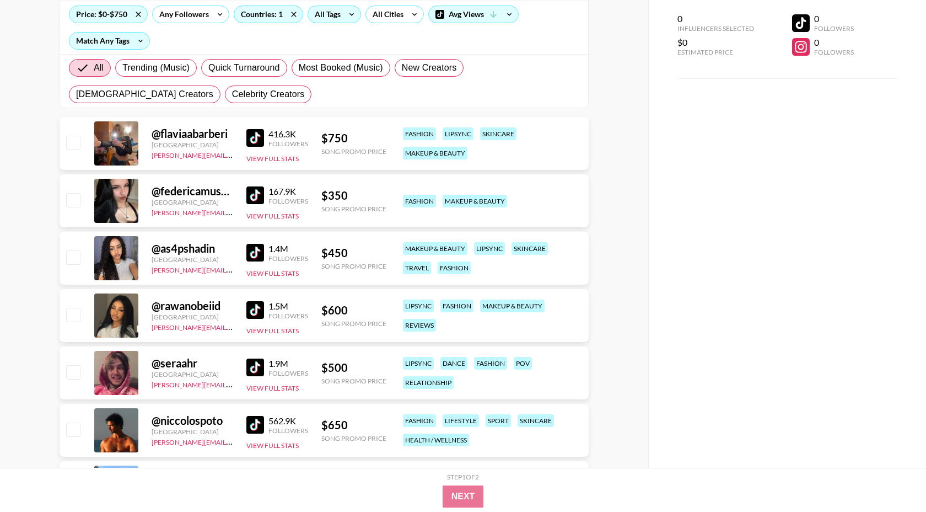
scroll to position [0, 0]
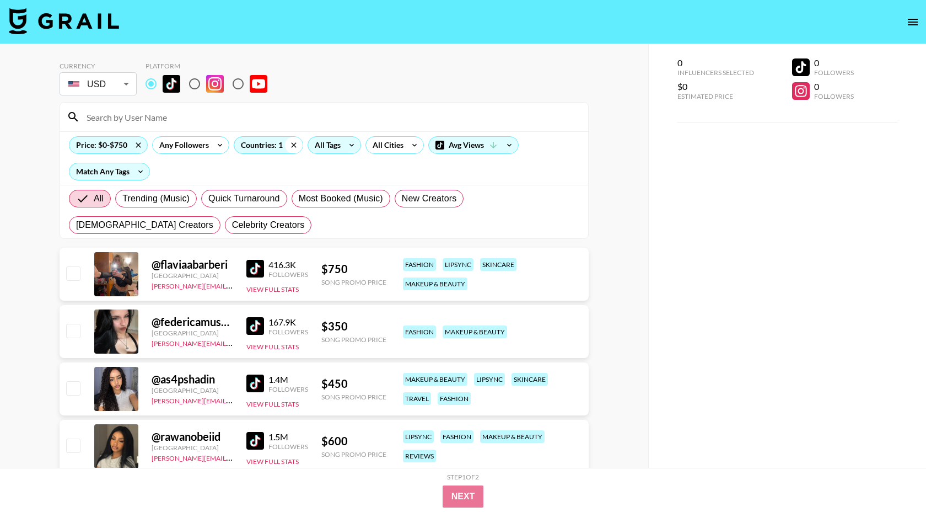
click at [292, 148] on icon at bounding box center [294, 145] width 18 height 17
click at [260, 148] on div "Countries: 1" at bounding box center [268, 145] width 68 height 17
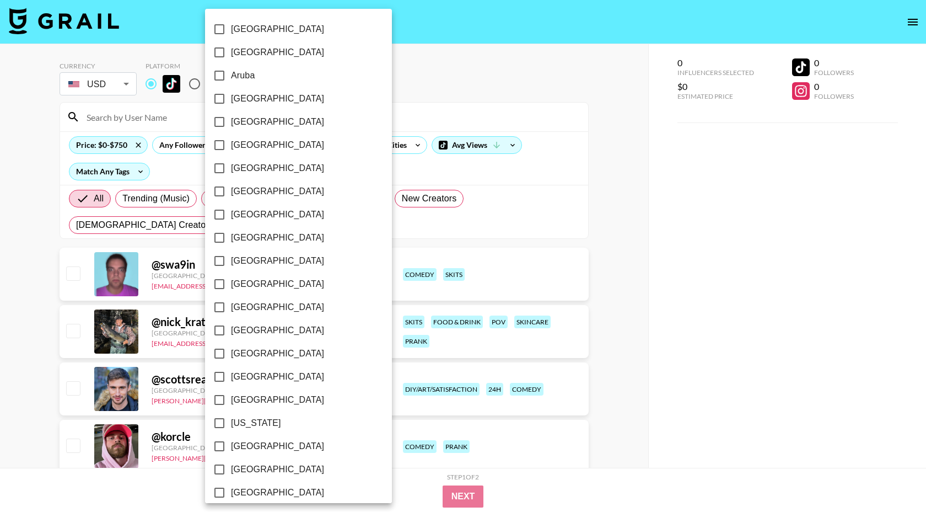
checkbox input "false"
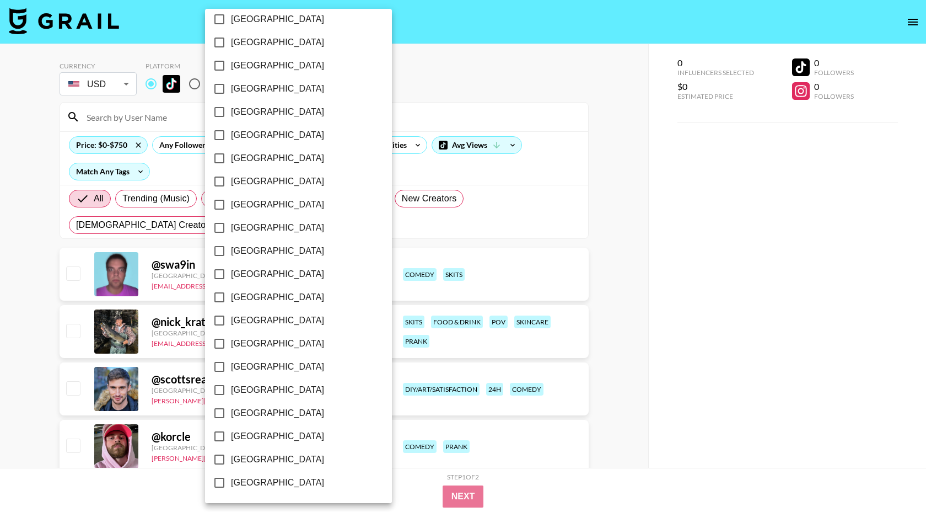
click at [251, 442] on span "[GEOGRAPHIC_DATA]" at bounding box center [277, 435] width 93 height 13
click at [231, 442] on input "[GEOGRAPHIC_DATA]" at bounding box center [219, 436] width 23 height 23
checkbox input "true"
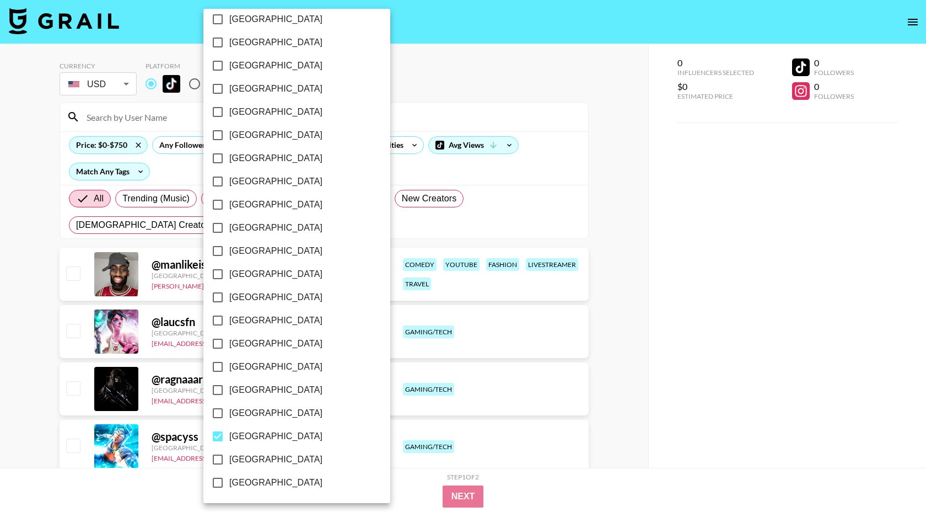
click at [347, 82] on div at bounding box center [463, 256] width 926 height 512
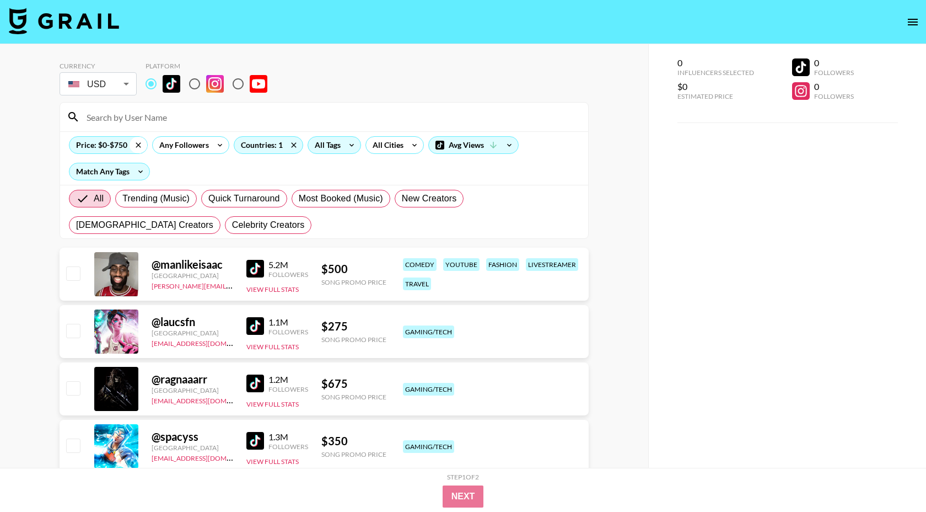
click at [136, 148] on icon at bounding box center [139, 145] width 18 height 17
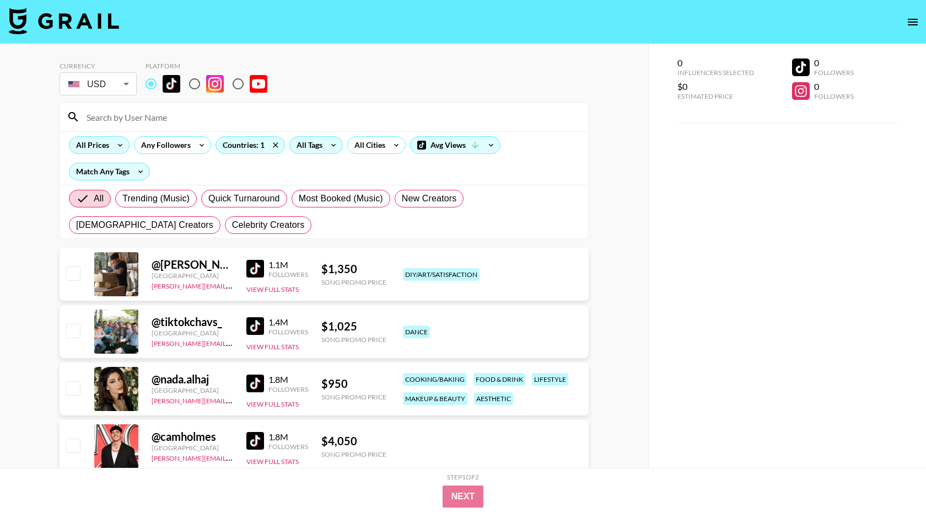
click at [332, 149] on icon at bounding box center [334, 145] width 18 height 17
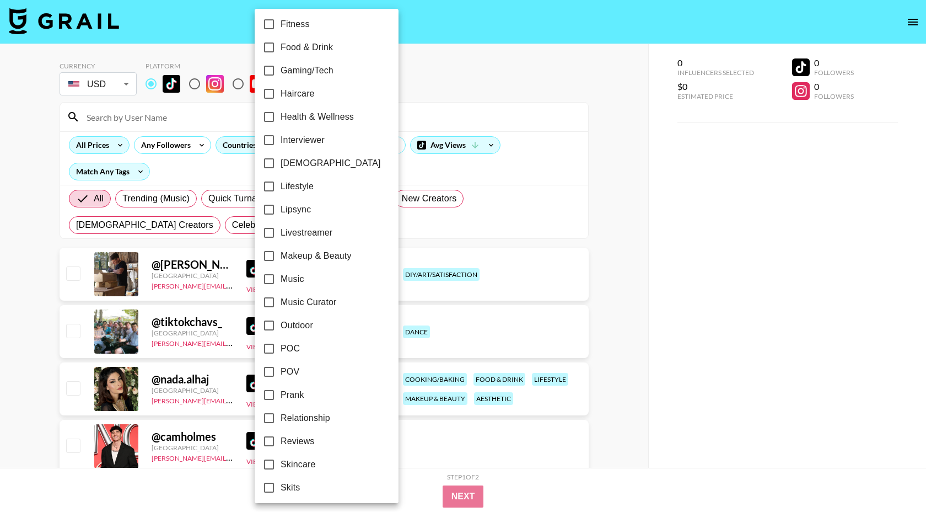
scroll to position [542, 0]
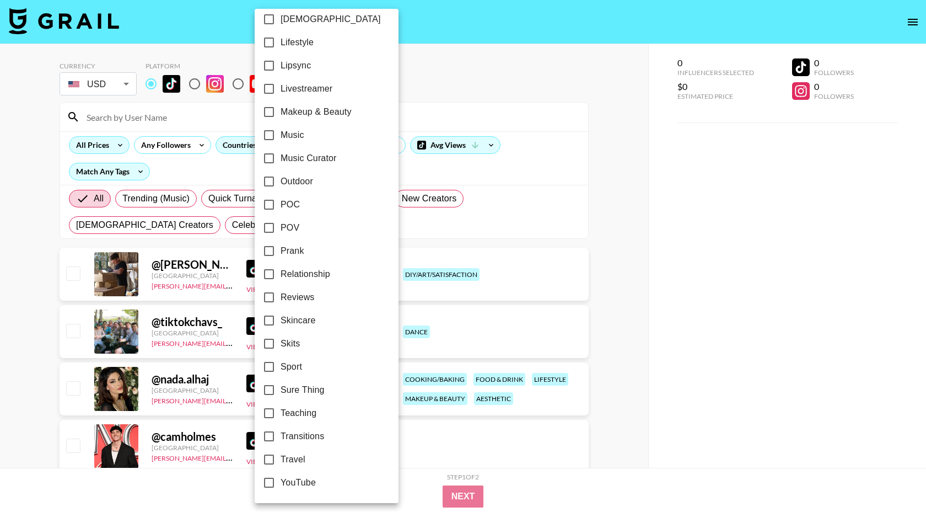
click at [311, 277] on span "Relationship" at bounding box center [306, 273] width 50 height 13
click at [281, 277] on input "Relationship" at bounding box center [268, 273] width 23 height 23
checkbox input "true"
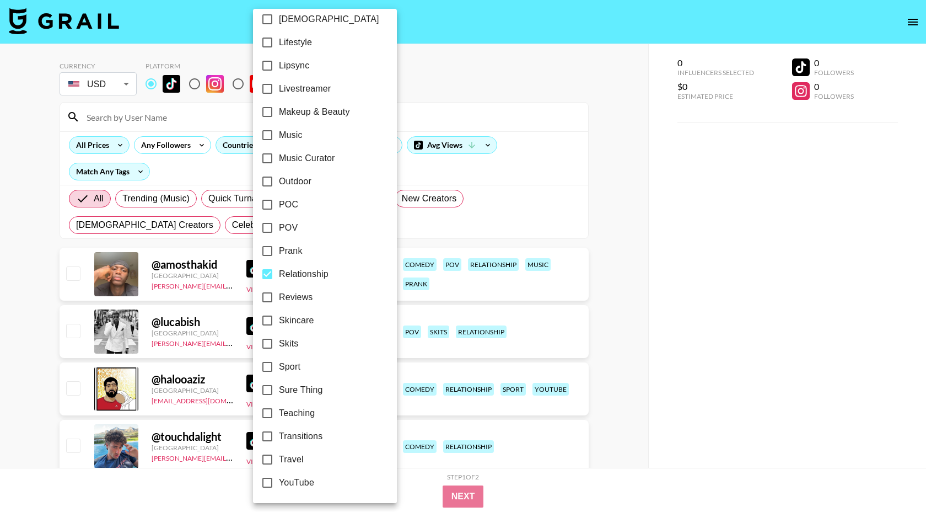
click at [451, 56] on div at bounding box center [463, 256] width 926 height 512
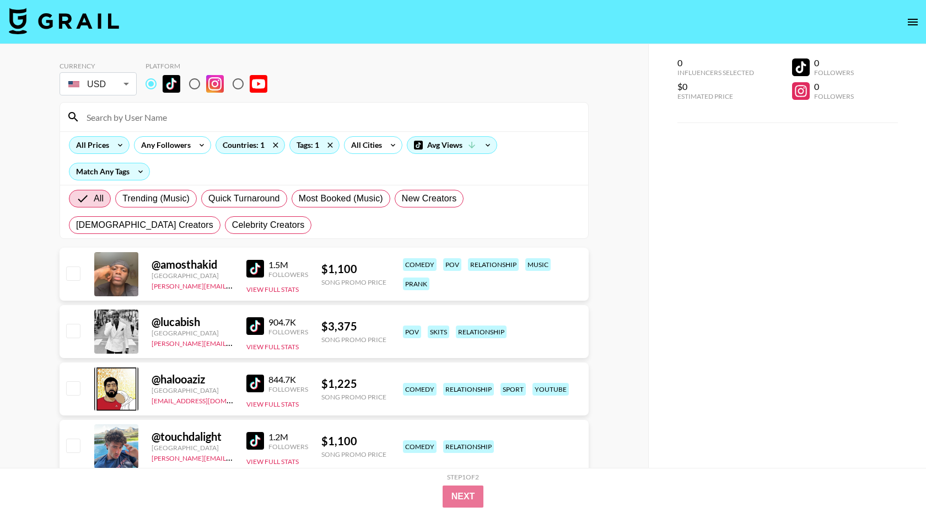
click at [451, 56] on div "24h Acting Aesthetic Alternative Animals / Pets Anime Art Astrology Body Positi…" at bounding box center [463, 256] width 926 height 512
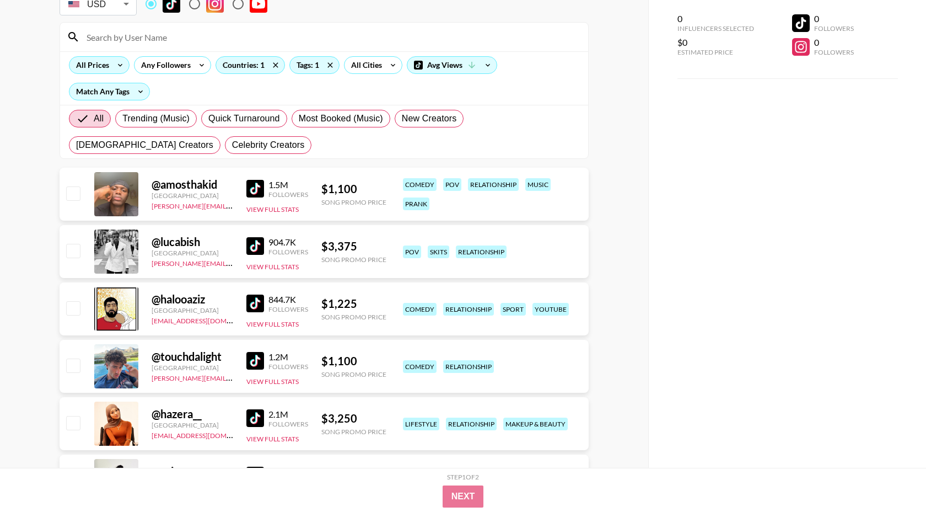
scroll to position [115, 0]
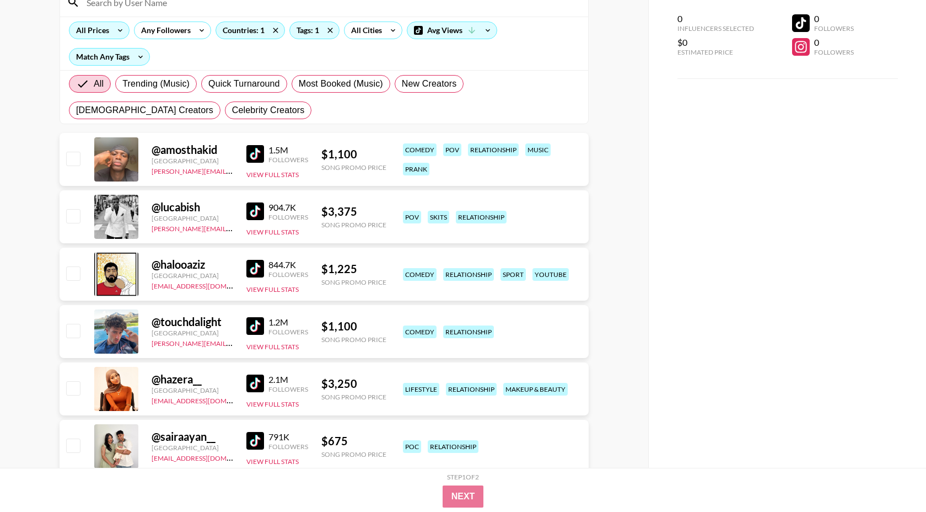
click at [254, 157] on img at bounding box center [255, 154] width 18 height 18
click at [251, 213] on img at bounding box center [255, 211] width 18 height 18
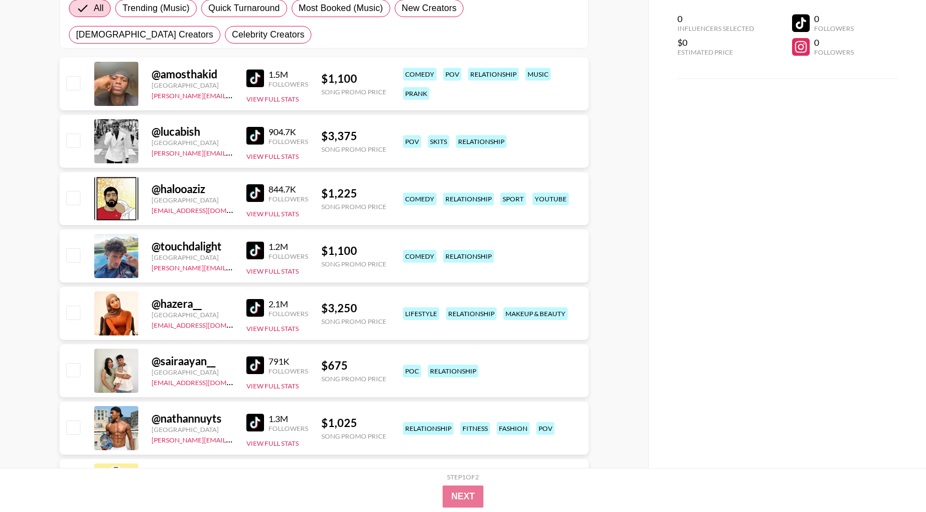
click at [262, 249] on img at bounding box center [255, 250] width 18 height 18
click at [256, 303] on img at bounding box center [255, 308] width 18 height 18
click at [260, 361] on img at bounding box center [255, 365] width 18 height 18
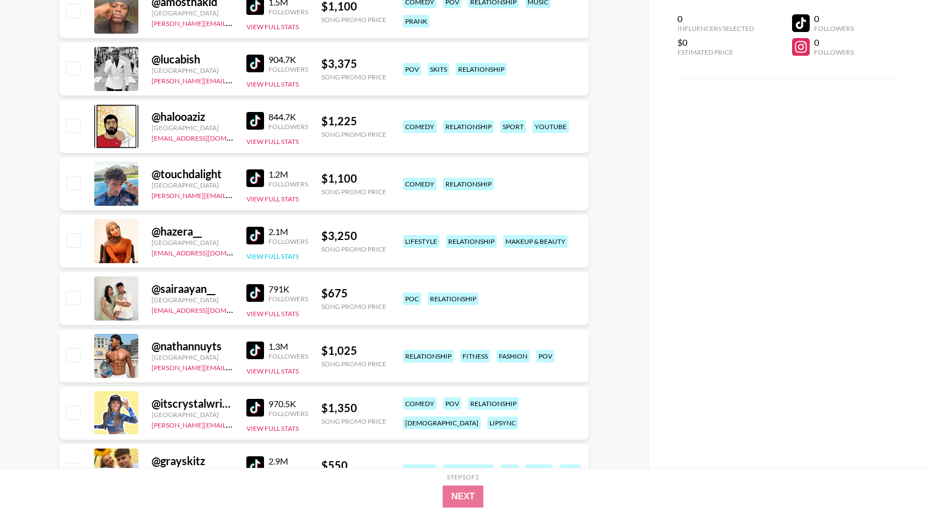
scroll to position [276, 0]
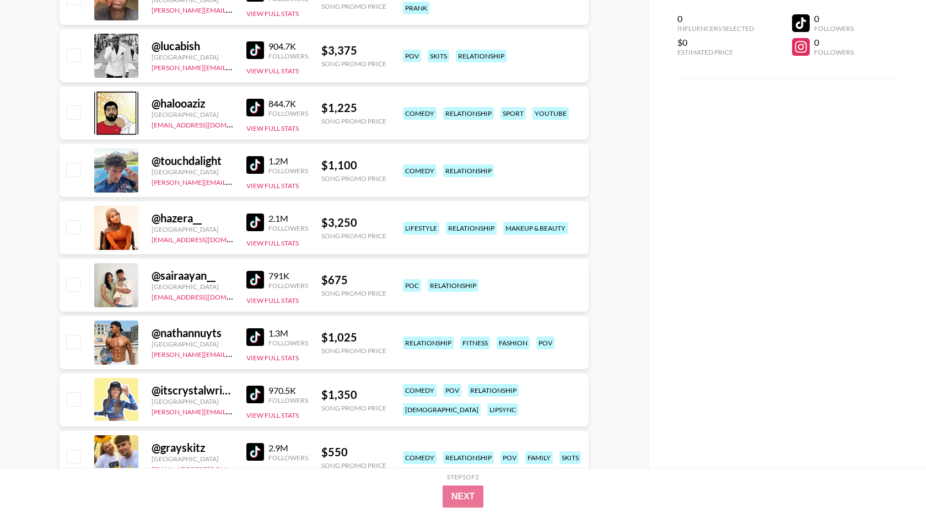
click at [256, 332] on img at bounding box center [255, 337] width 18 height 18
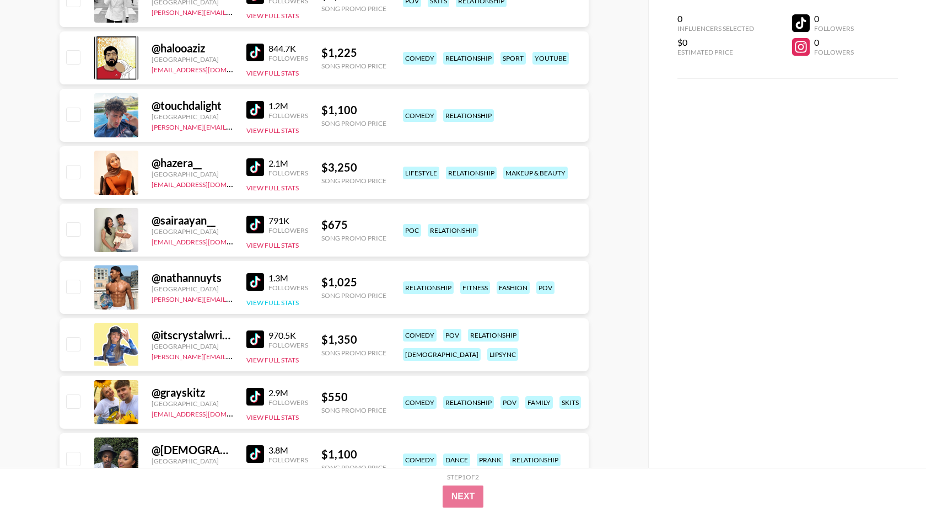
scroll to position [344, 0]
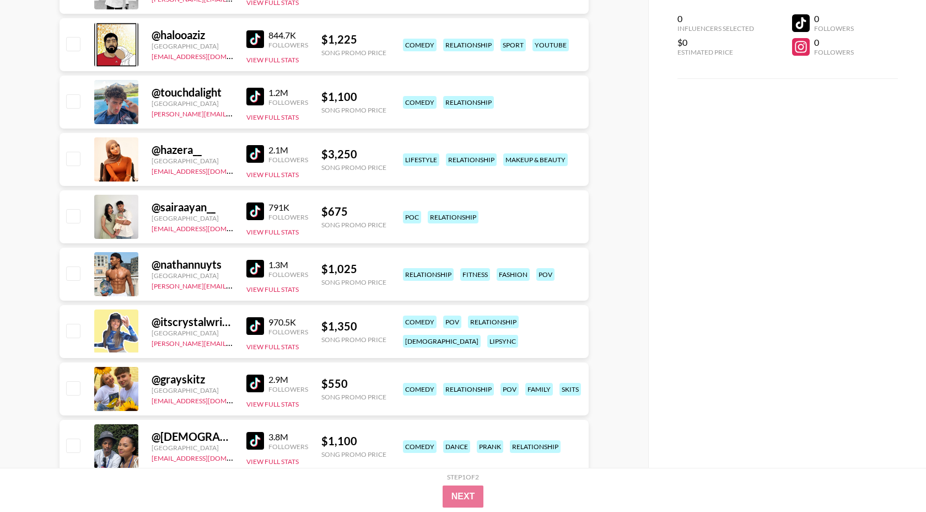
click at [255, 326] on img at bounding box center [255, 326] width 18 height 18
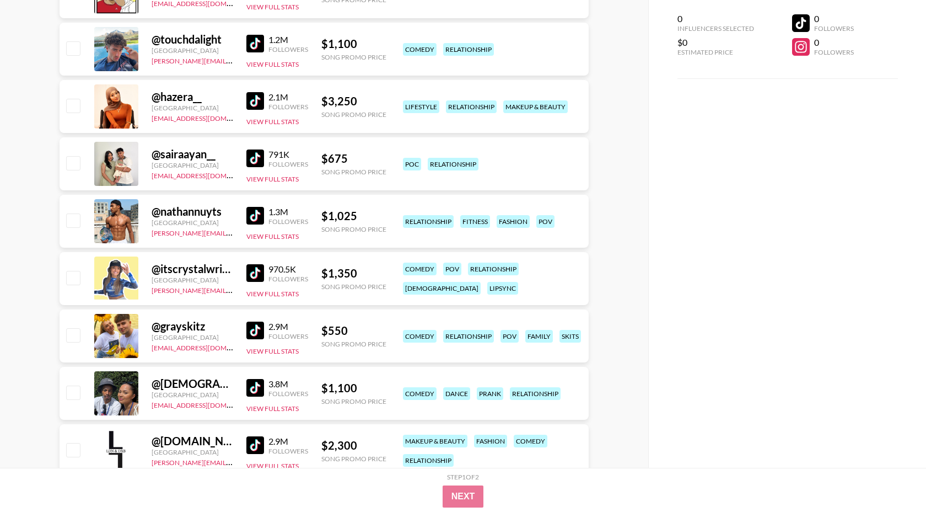
scroll to position [397, 0]
click at [265, 331] on link at bounding box center [257, 330] width 22 height 18
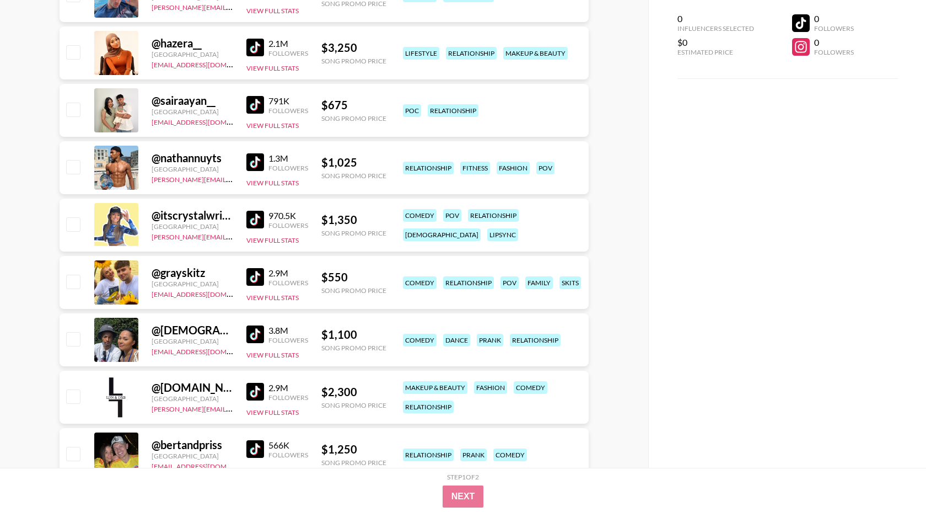
scroll to position [461, 0]
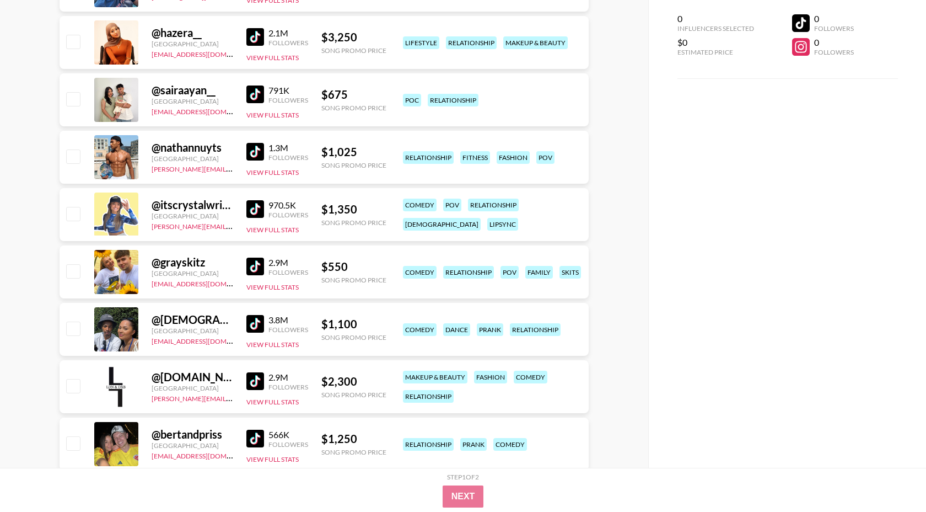
click at [259, 320] on img at bounding box center [255, 324] width 18 height 18
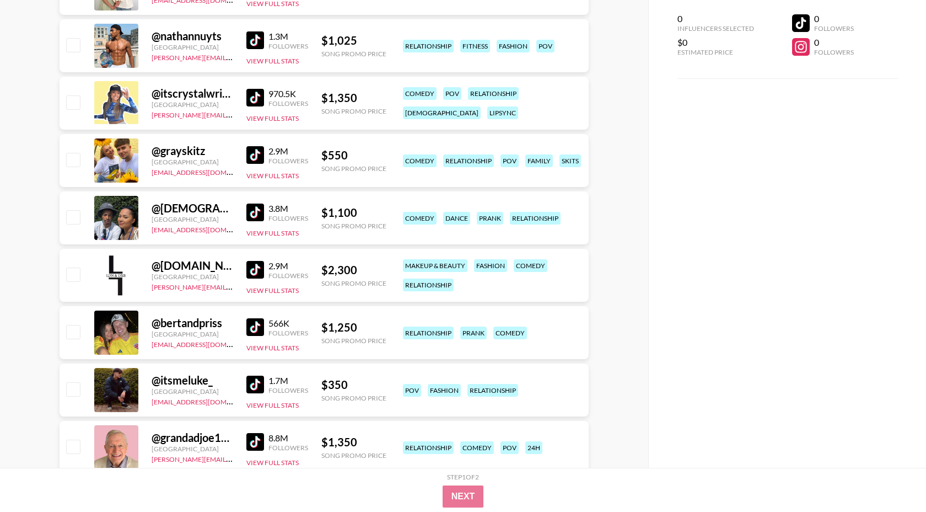
scroll to position [585, 0]
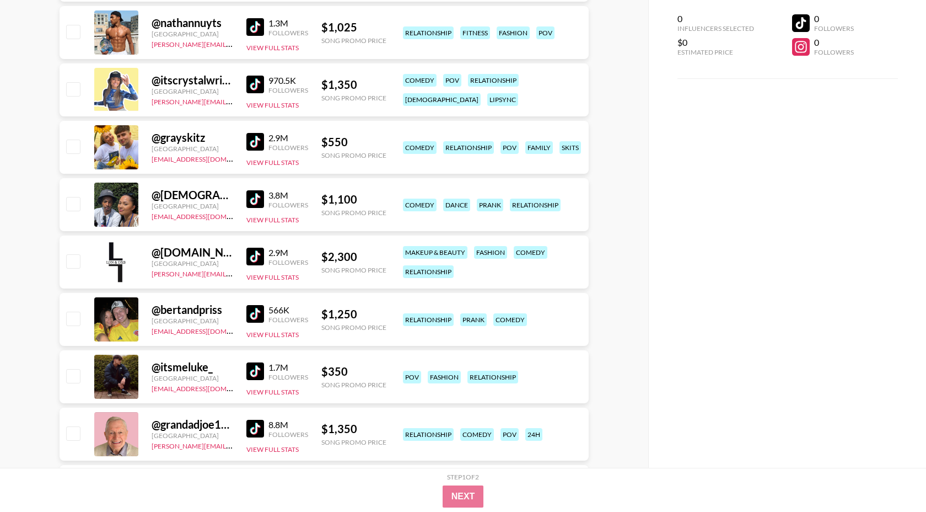
click at [260, 308] on img at bounding box center [255, 314] width 18 height 18
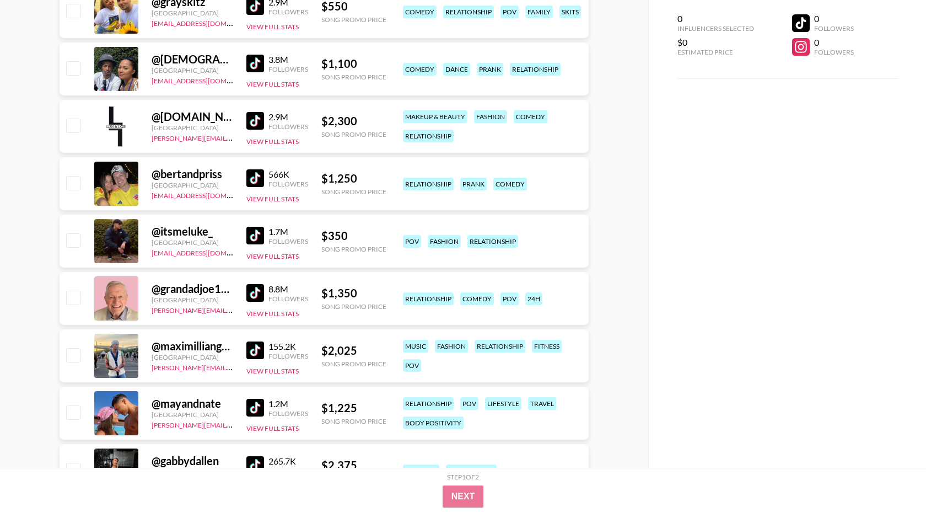
scroll to position [724, 0]
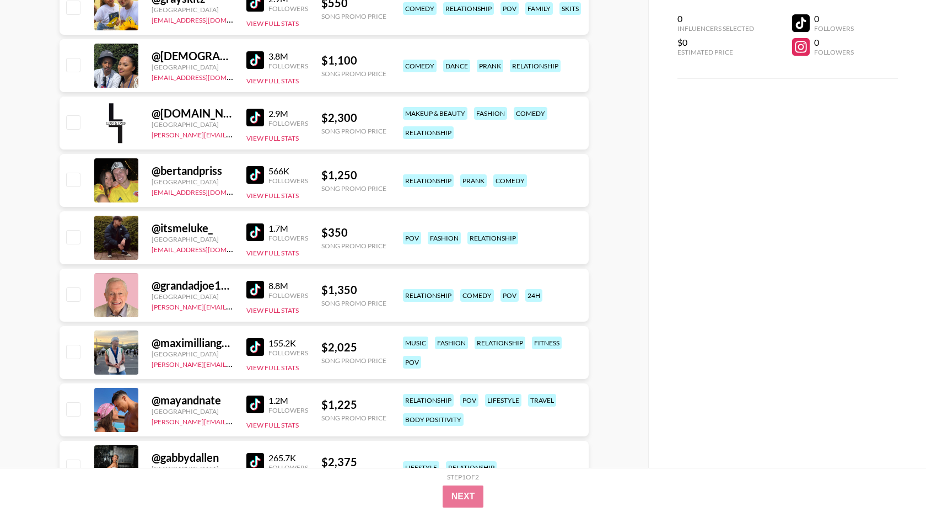
click at [257, 228] on img at bounding box center [255, 232] width 18 height 18
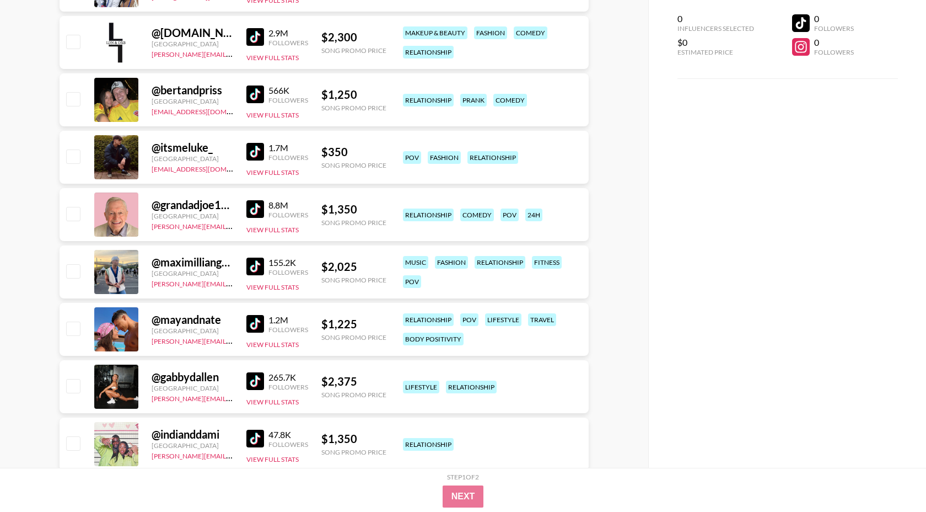
scroll to position [819, 0]
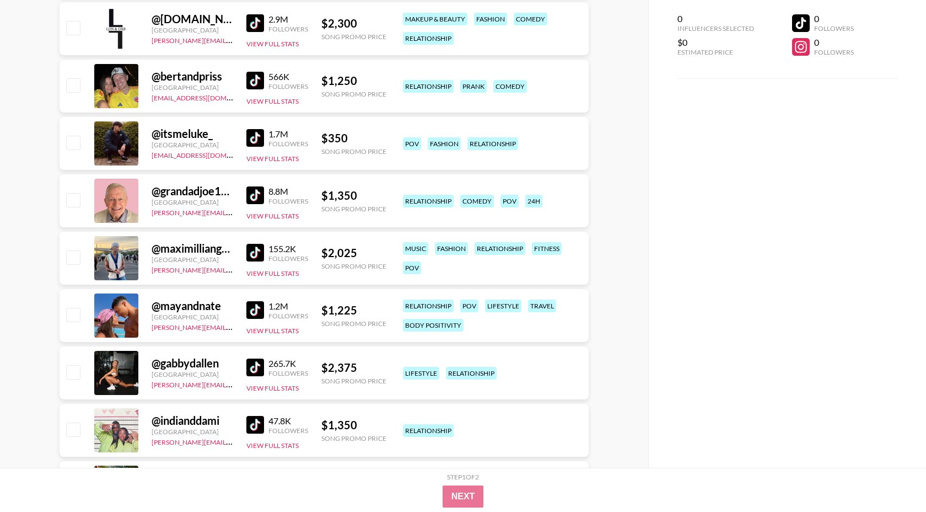
click at [255, 306] on img at bounding box center [255, 310] width 18 height 18
click at [256, 195] on img at bounding box center [255, 195] width 18 height 18
click at [264, 249] on link at bounding box center [257, 253] width 22 height 18
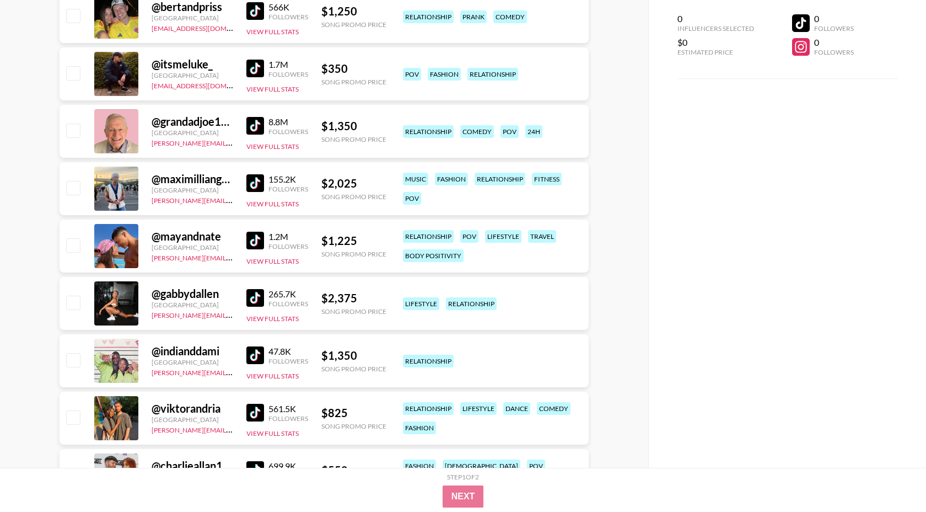
scroll to position [913, 0]
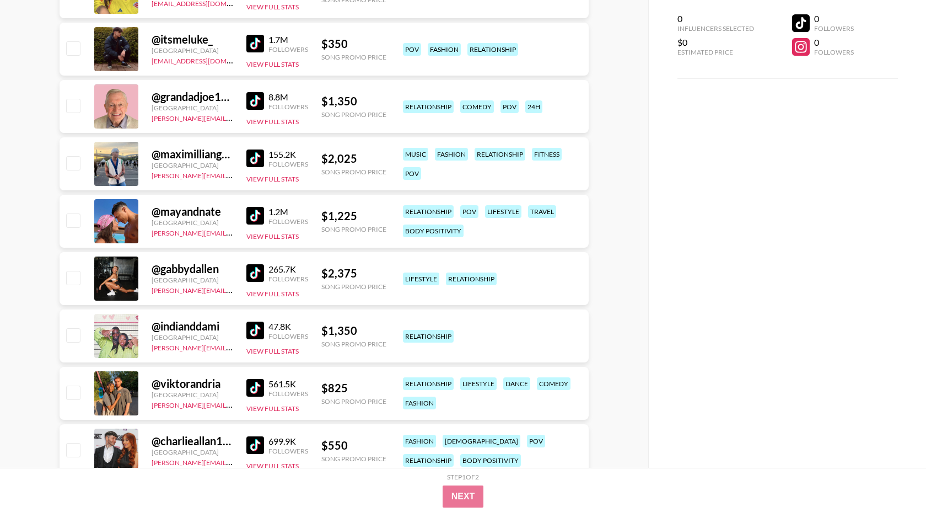
click at [243, 269] on div "@ gabbydallen [GEOGRAPHIC_DATA] [PERSON_NAME][EMAIL_ADDRESS][DOMAIN_NAME] 265.7…" at bounding box center [324, 278] width 529 height 53
click at [253, 271] on img at bounding box center [255, 273] width 18 height 18
click at [250, 321] on div "47.8K Followers" at bounding box center [277, 330] width 62 height 19
click at [250, 321] on img at bounding box center [255, 330] width 18 height 18
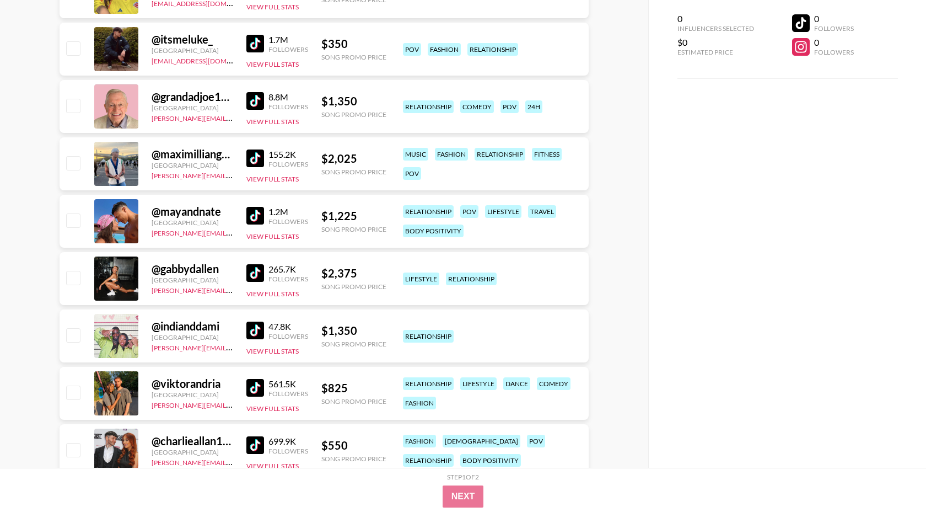
click at [252, 387] on img at bounding box center [255, 388] width 18 height 18
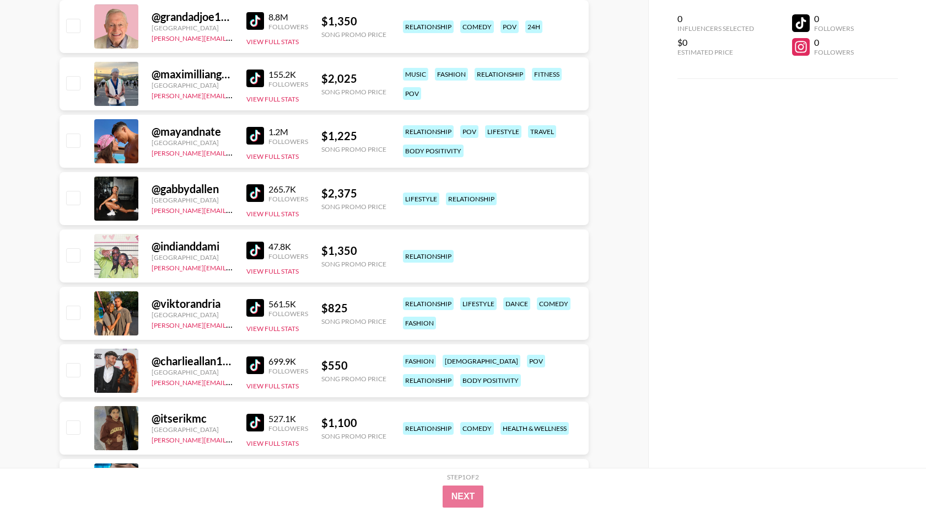
scroll to position [995, 0]
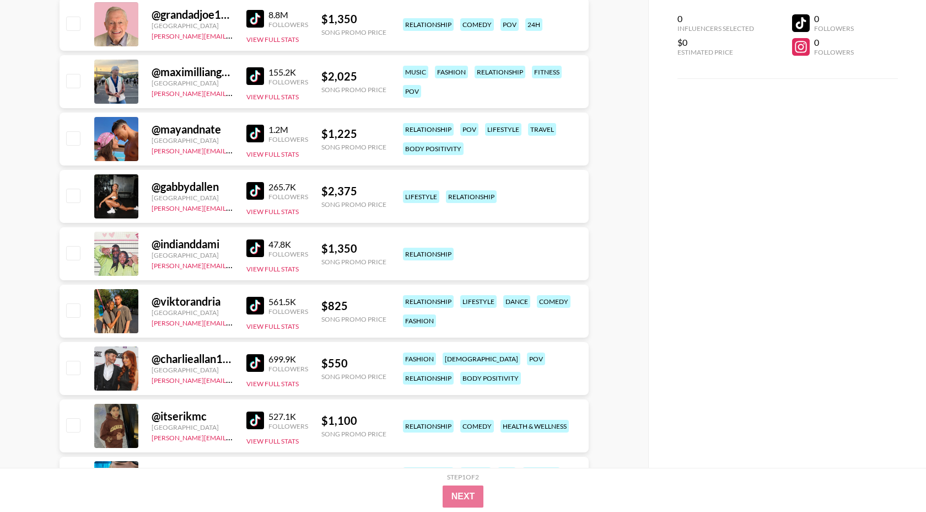
click at [258, 362] on img at bounding box center [255, 363] width 18 height 18
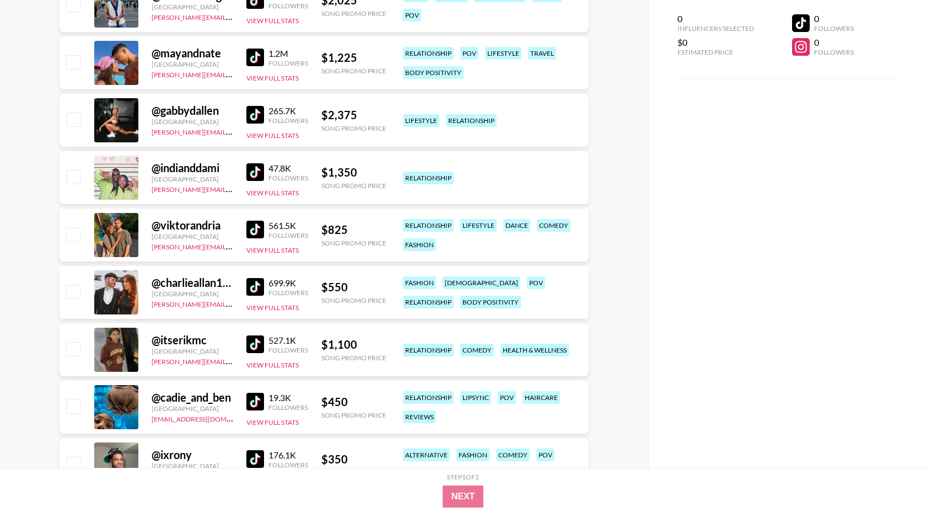
scroll to position [1095, 0]
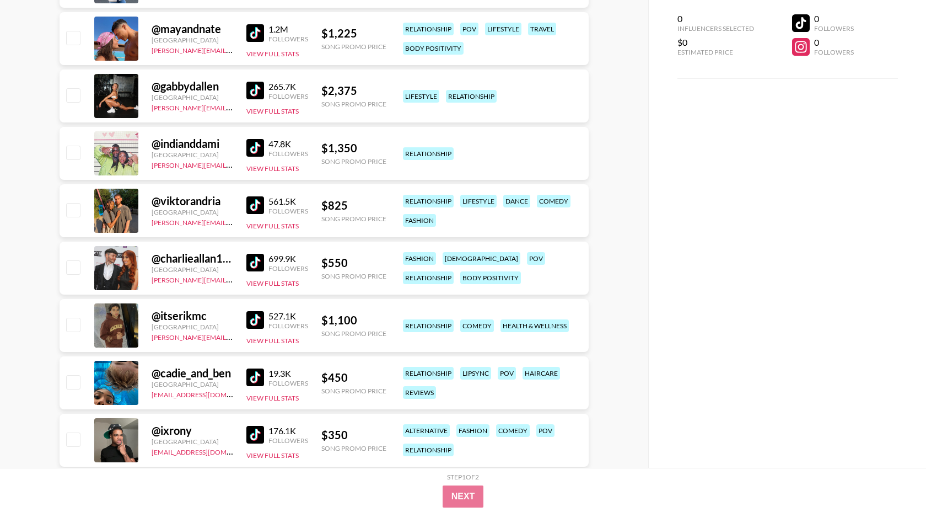
click at [255, 315] on img at bounding box center [255, 320] width 18 height 18
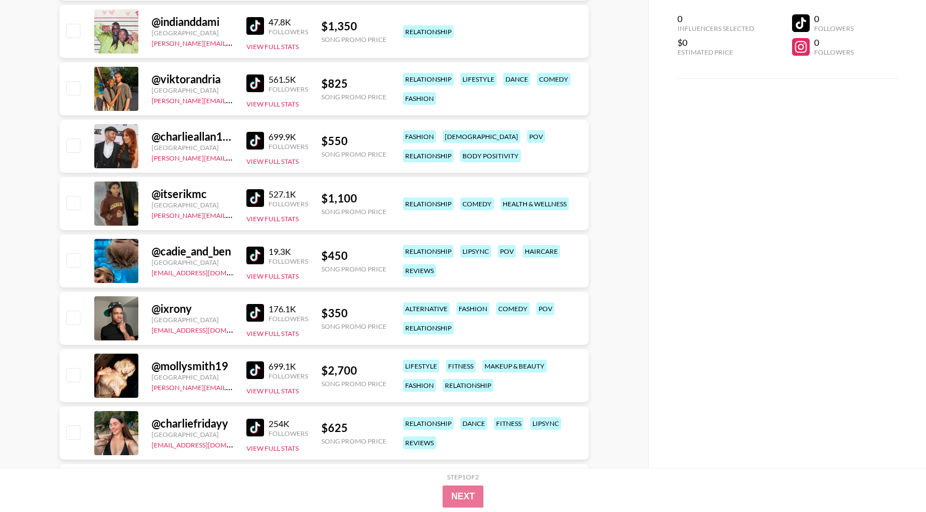
scroll to position [1225, 0]
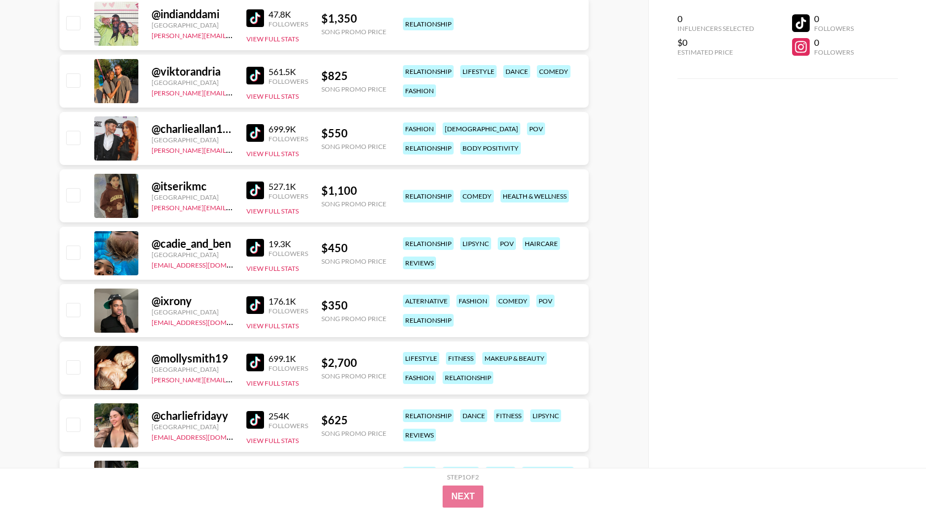
click at [257, 364] on img at bounding box center [255, 362] width 18 height 18
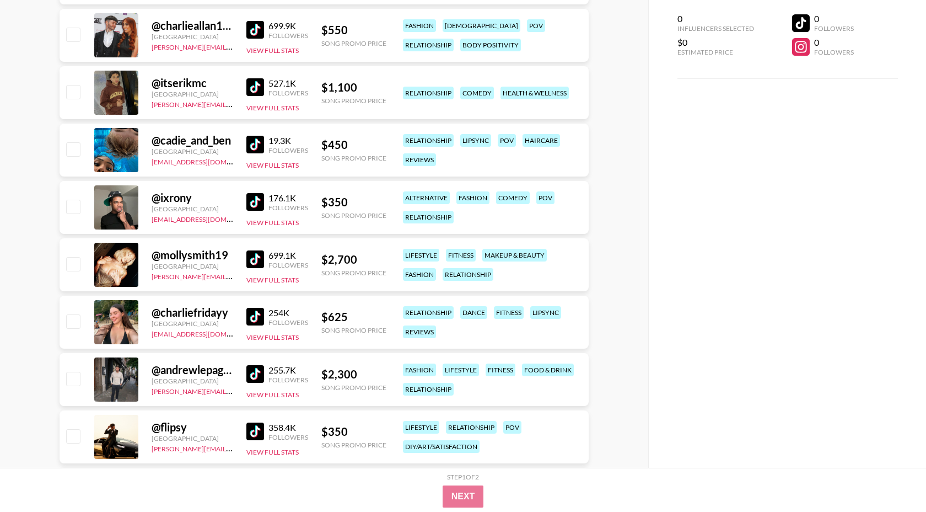
scroll to position [1333, 0]
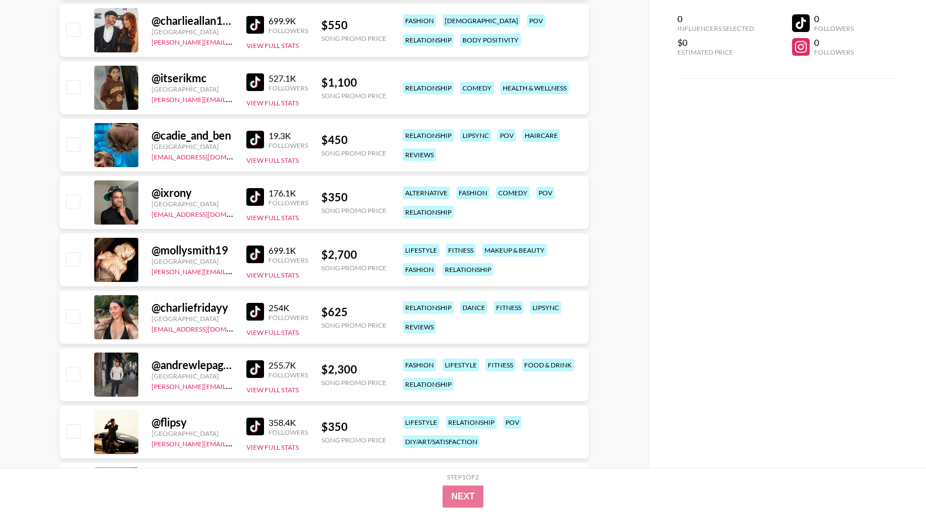
click at [255, 311] on img at bounding box center [255, 312] width 18 height 18
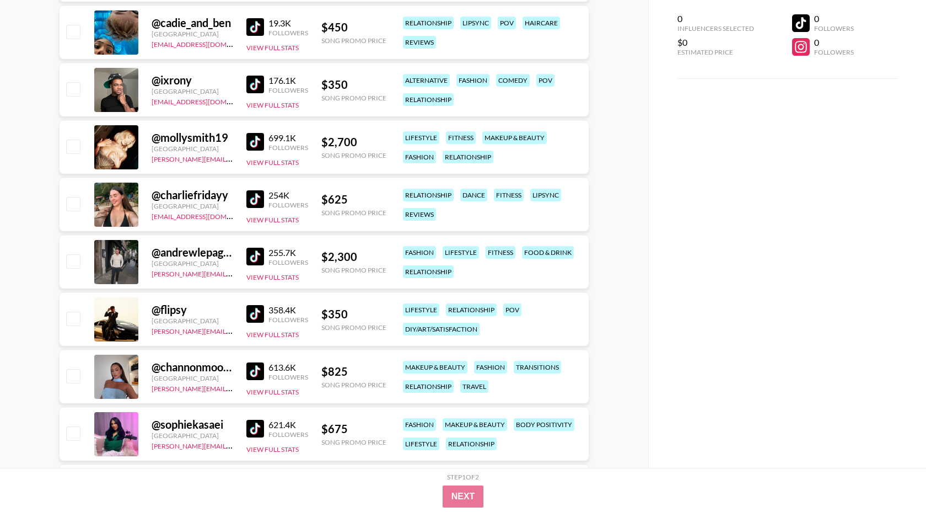
scroll to position [1453, 0]
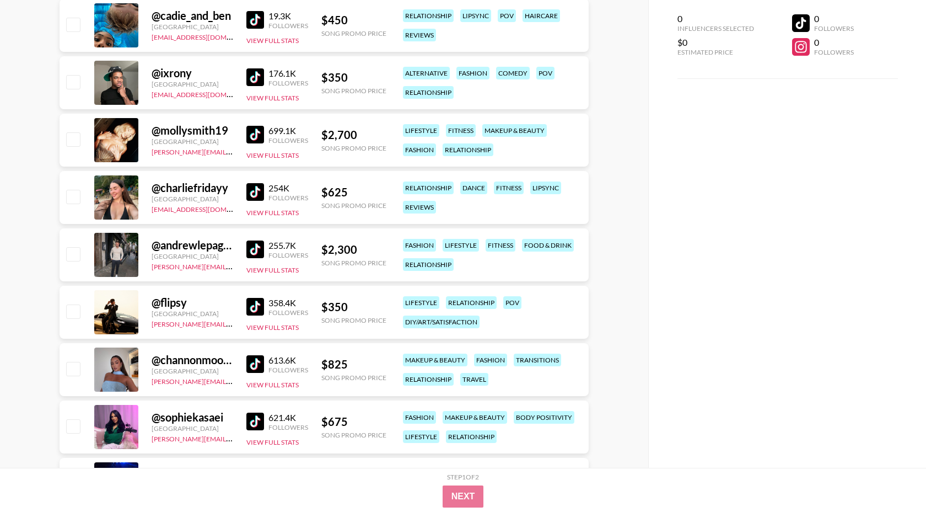
click at [253, 304] on img at bounding box center [255, 307] width 18 height 18
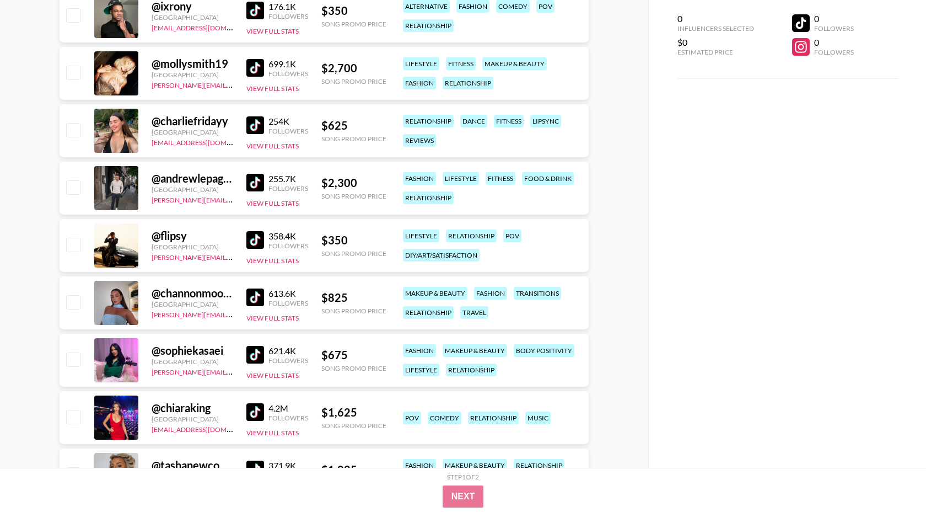
scroll to position [1527, 0]
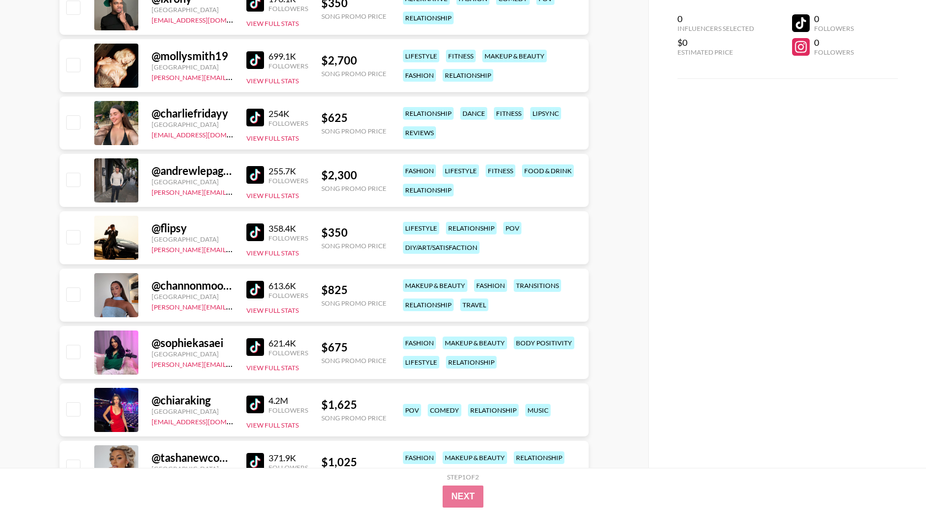
click at [257, 286] on img at bounding box center [255, 290] width 18 height 18
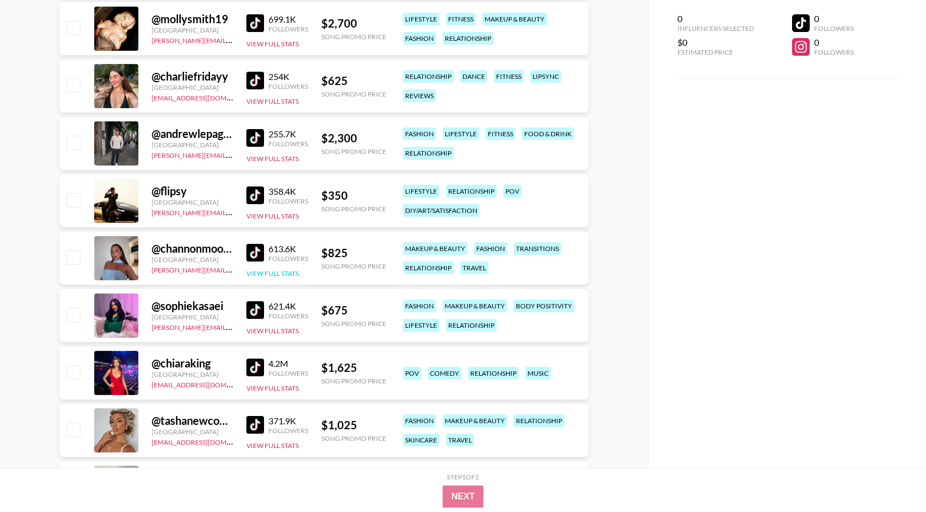
scroll to position [1577, 0]
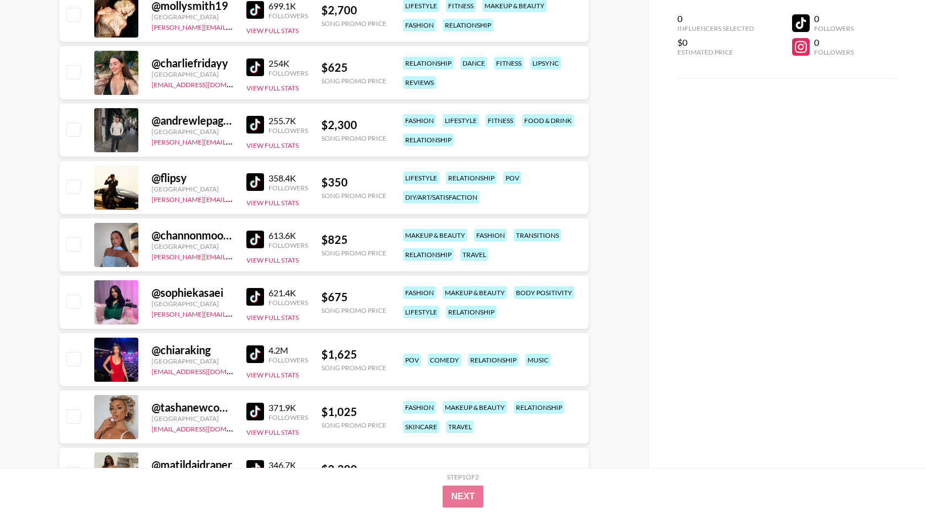
click at [254, 348] on img at bounding box center [255, 354] width 18 height 18
click at [255, 411] on img at bounding box center [255, 411] width 18 height 18
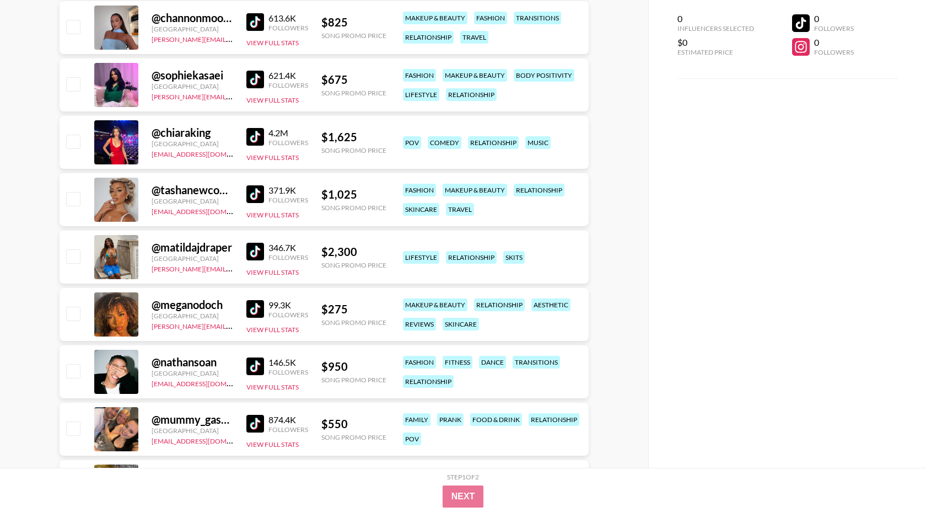
scroll to position [1803, 0]
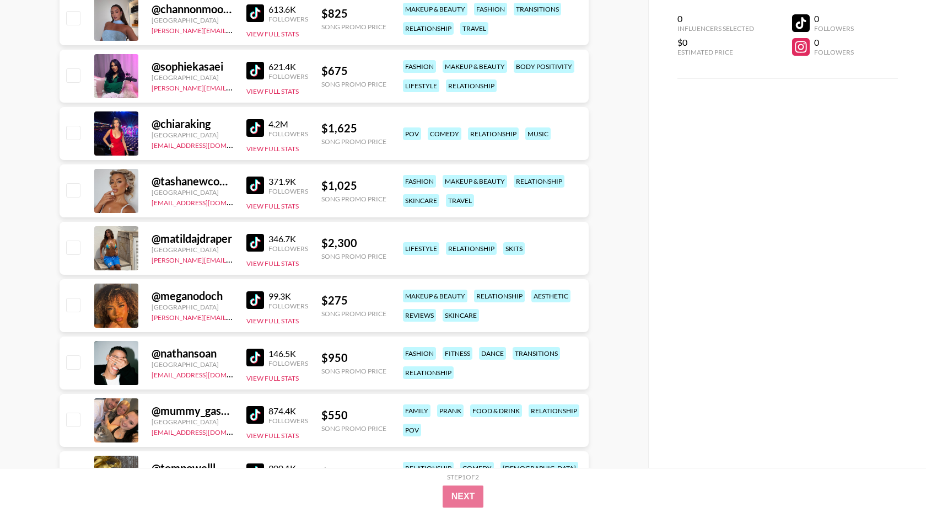
click at [257, 243] on img at bounding box center [255, 243] width 18 height 18
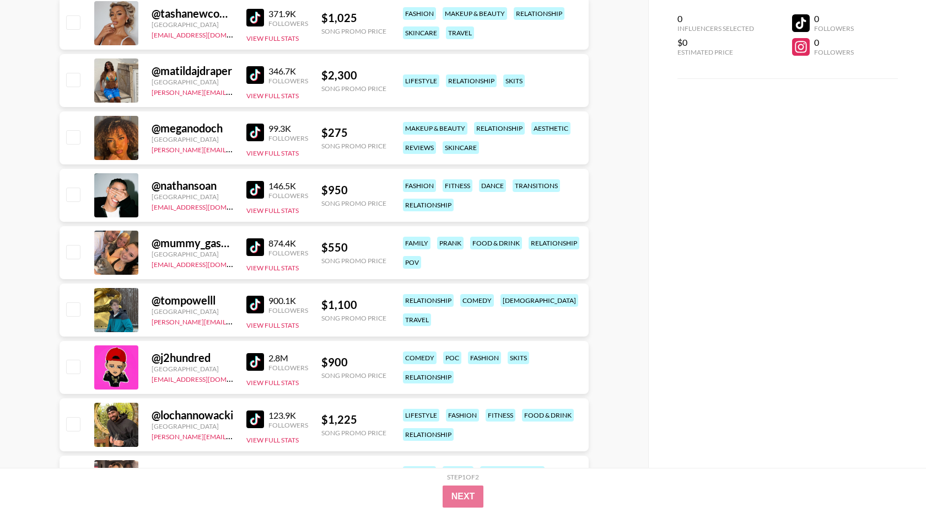
scroll to position [1970, 0]
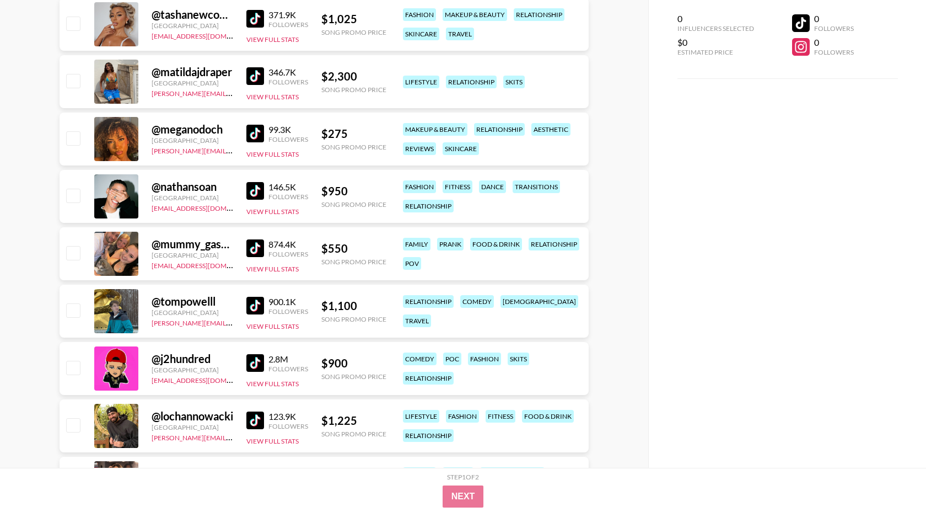
click at [256, 126] on img at bounding box center [255, 134] width 18 height 18
click at [261, 248] on img at bounding box center [255, 248] width 18 height 18
click at [261, 185] on img at bounding box center [255, 191] width 18 height 18
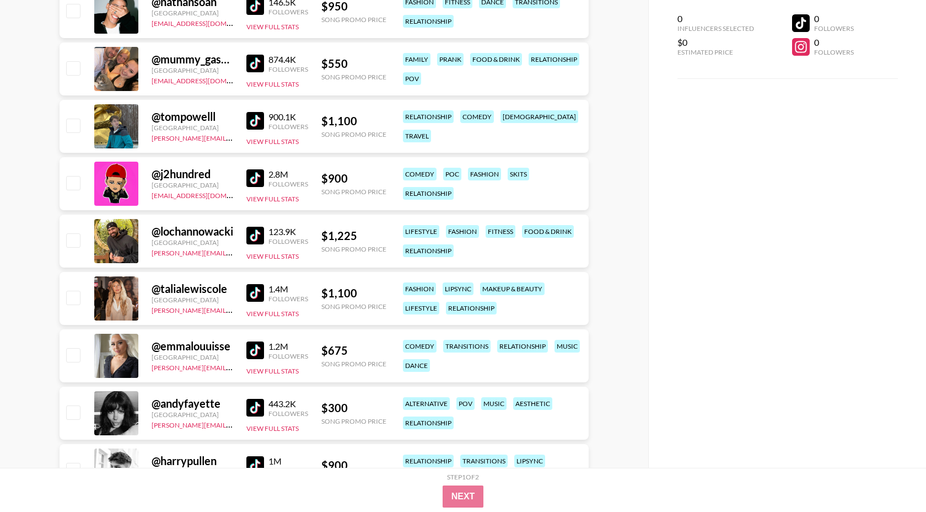
scroll to position [2170, 0]
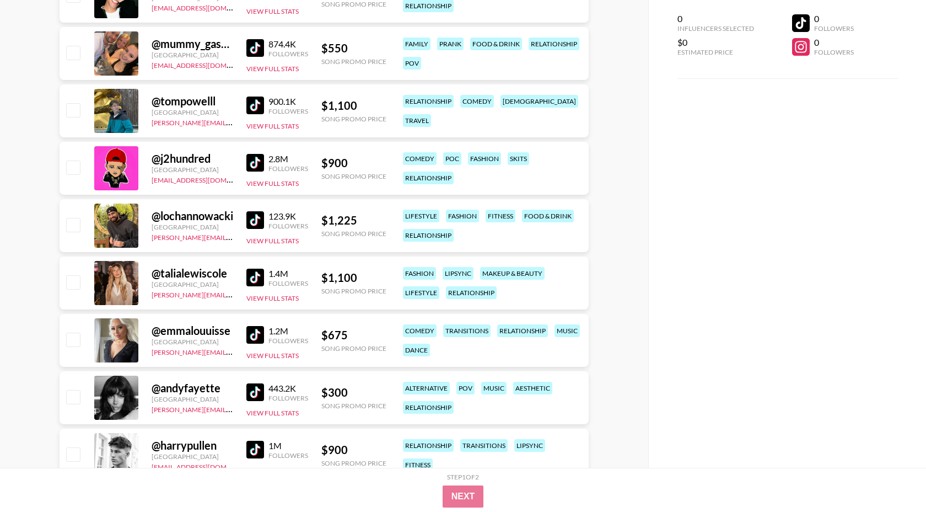
click at [253, 278] on img at bounding box center [255, 277] width 18 height 18
click at [251, 336] on img at bounding box center [255, 335] width 18 height 18
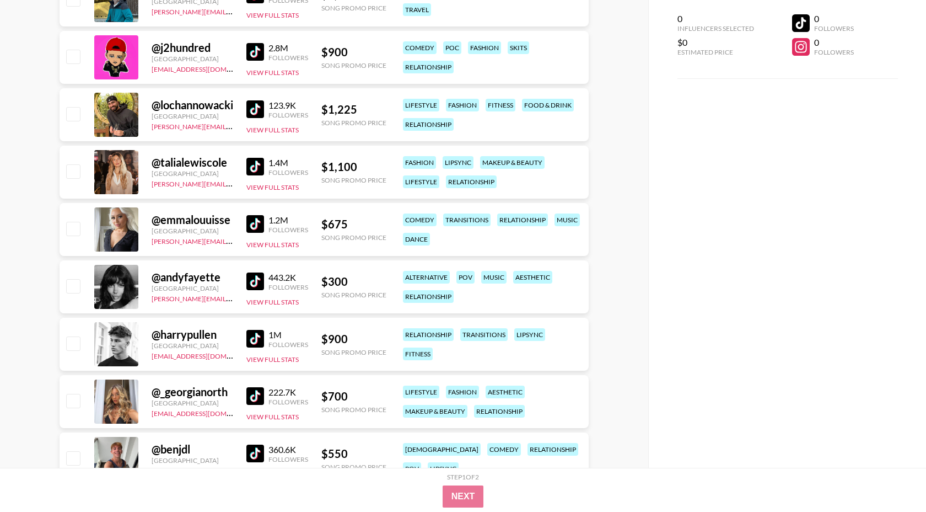
click at [253, 281] on img at bounding box center [255, 281] width 18 height 18
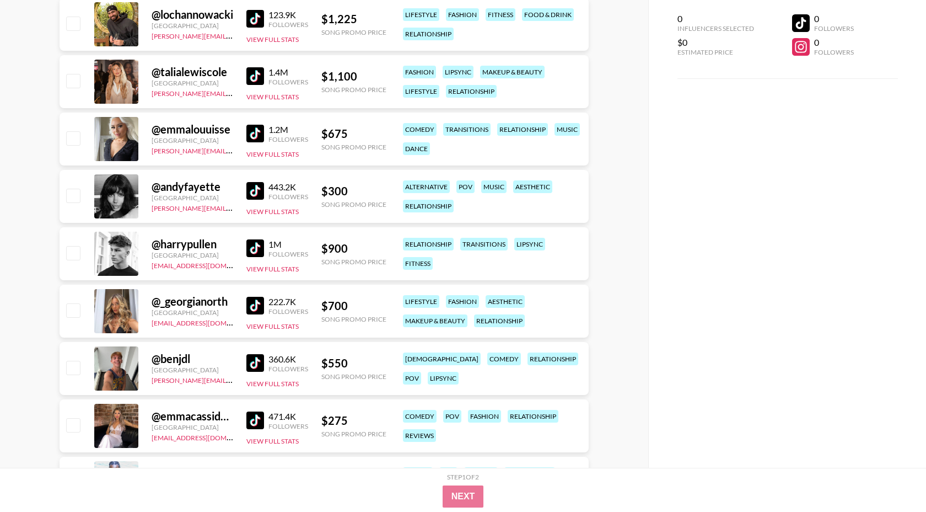
scroll to position [2395, 0]
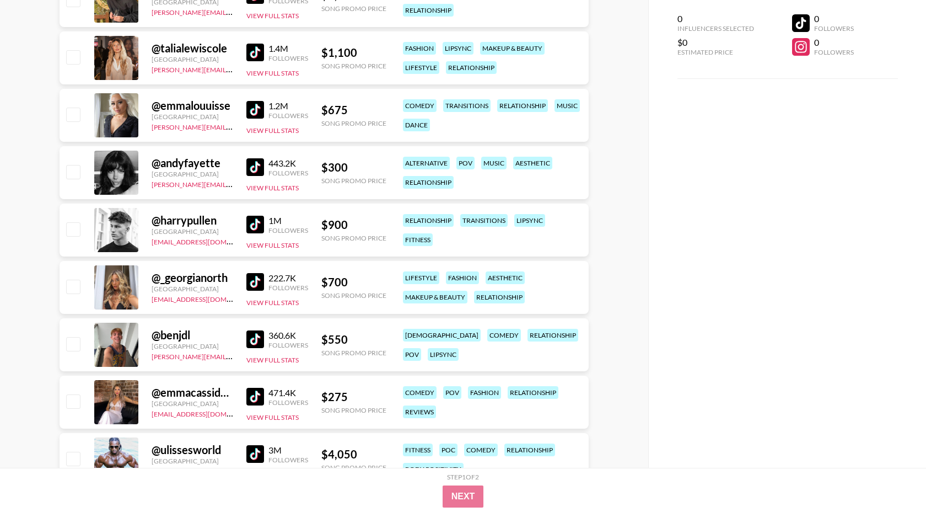
click at [256, 282] on img at bounding box center [255, 282] width 18 height 18
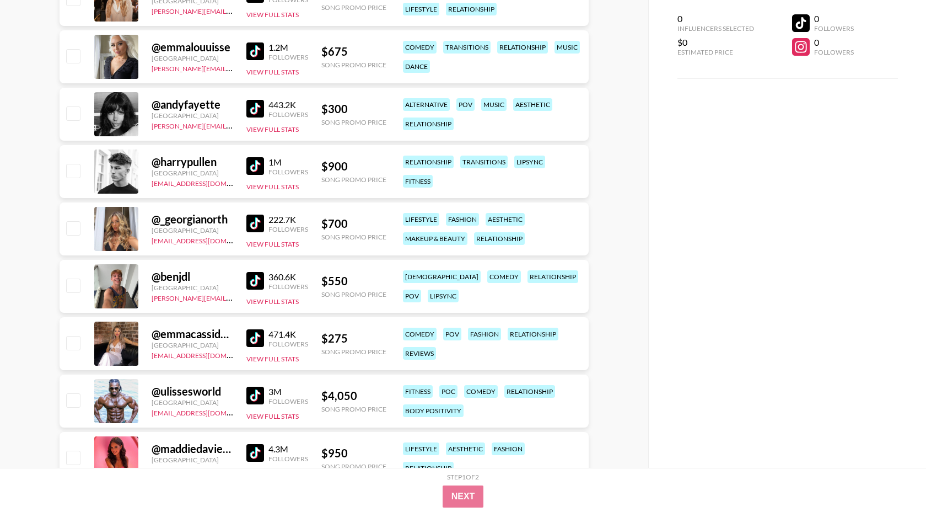
scroll to position [2460, 0]
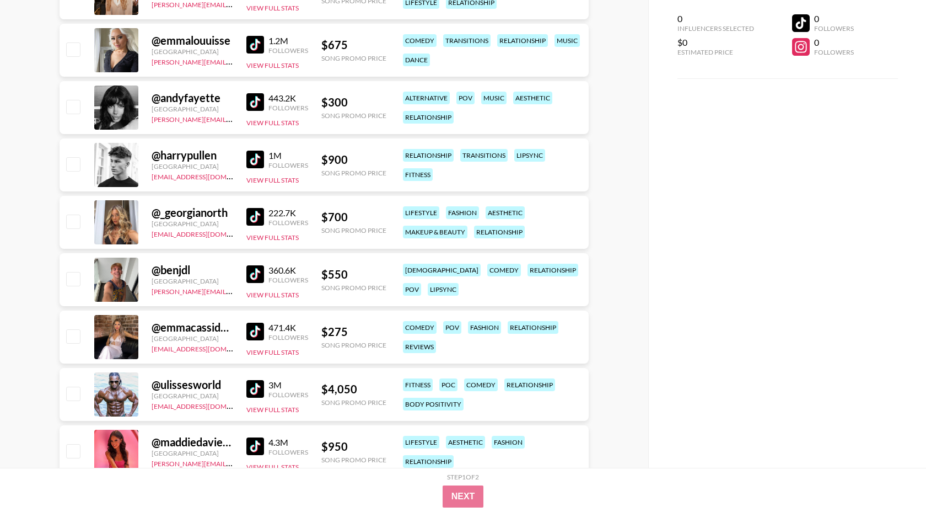
click at [256, 331] on img at bounding box center [255, 332] width 18 height 18
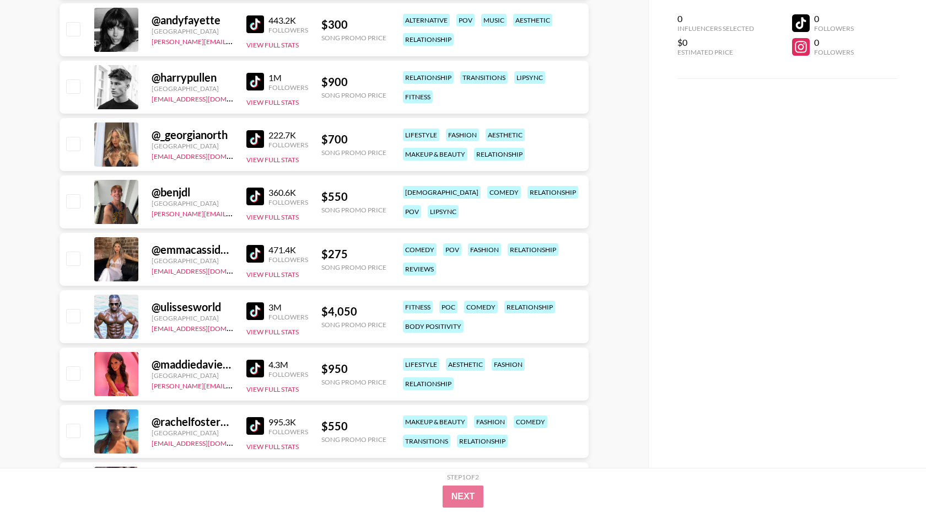
scroll to position [2554, 0]
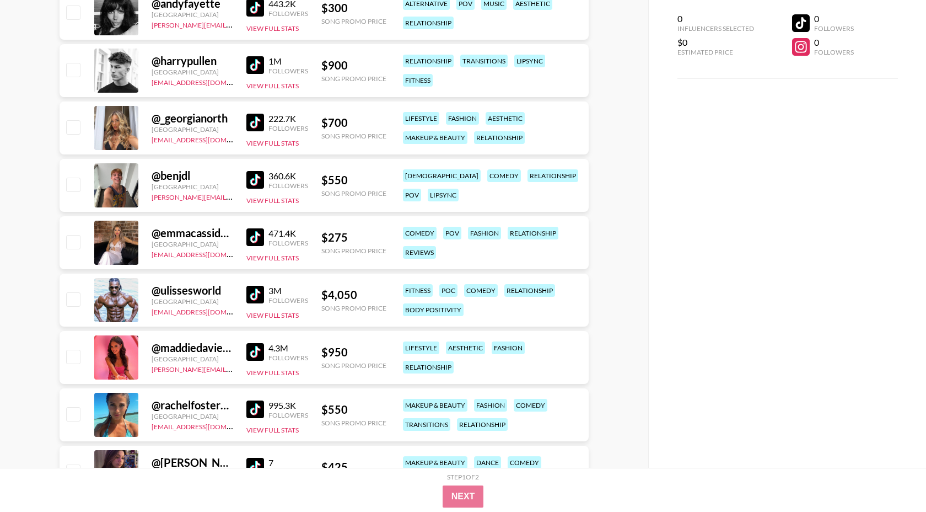
click at [252, 346] on img at bounding box center [255, 352] width 18 height 18
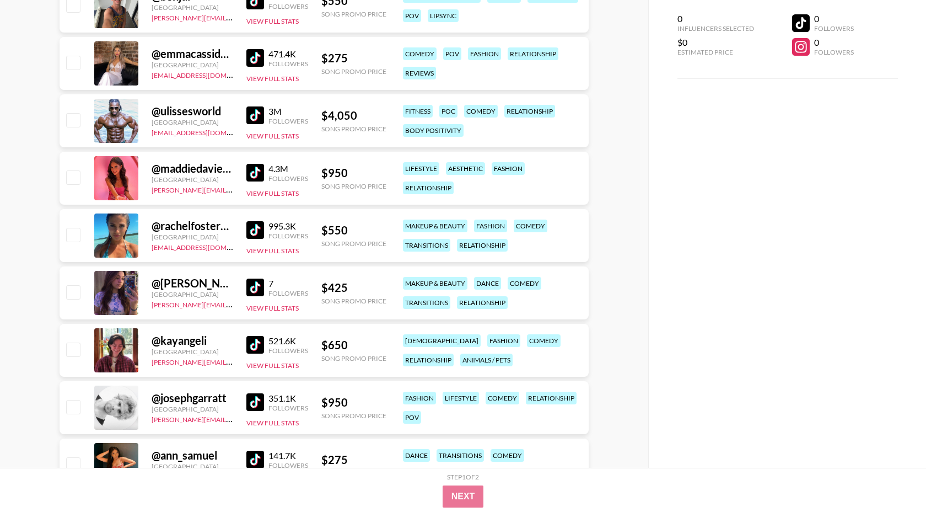
scroll to position [2739, 0]
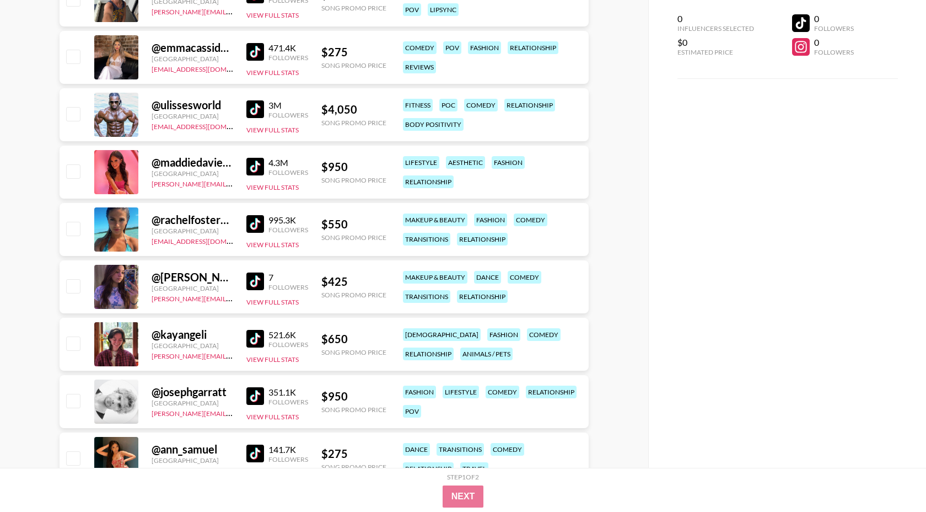
click at [253, 217] on img at bounding box center [255, 224] width 18 height 18
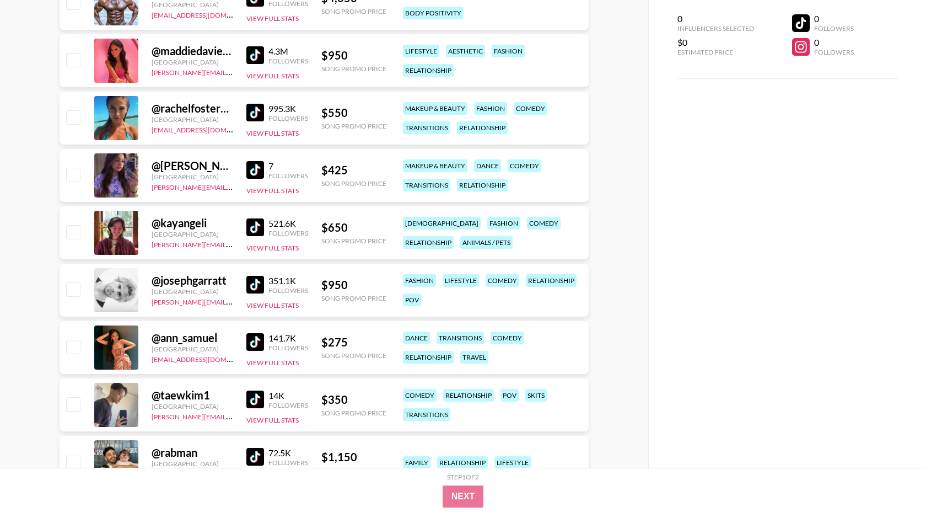
scroll to position [2853, 0]
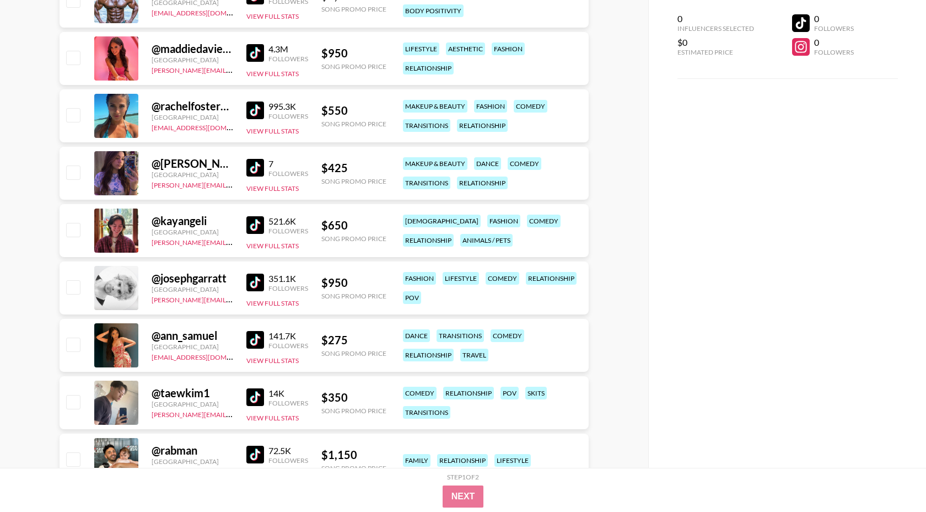
click at [257, 278] on img at bounding box center [255, 282] width 18 height 18
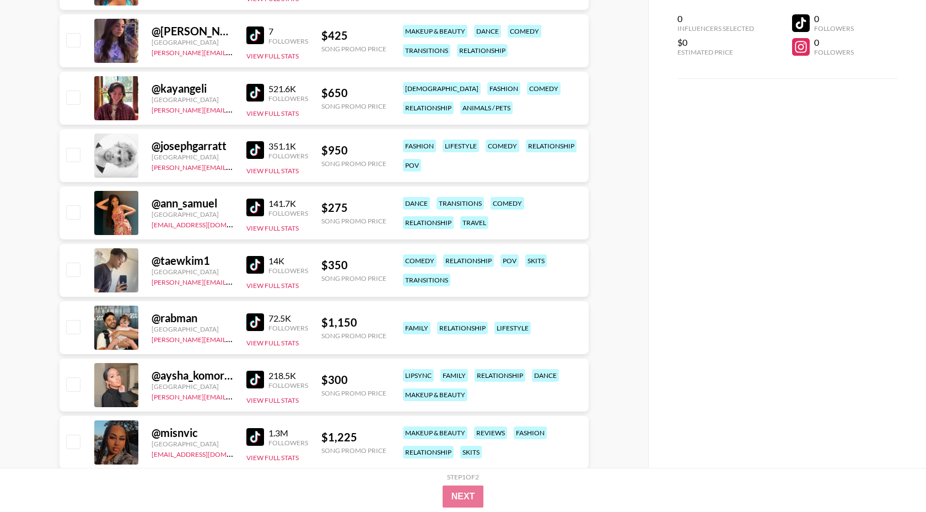
scroll to position [2990, 0]
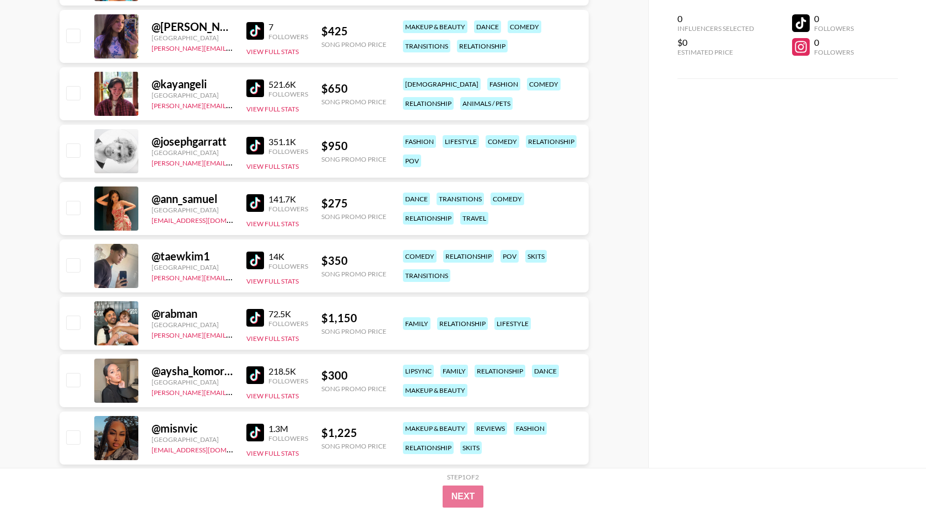
click at [259, 201] on img at bounding box center [255, 203] width 18 height 18
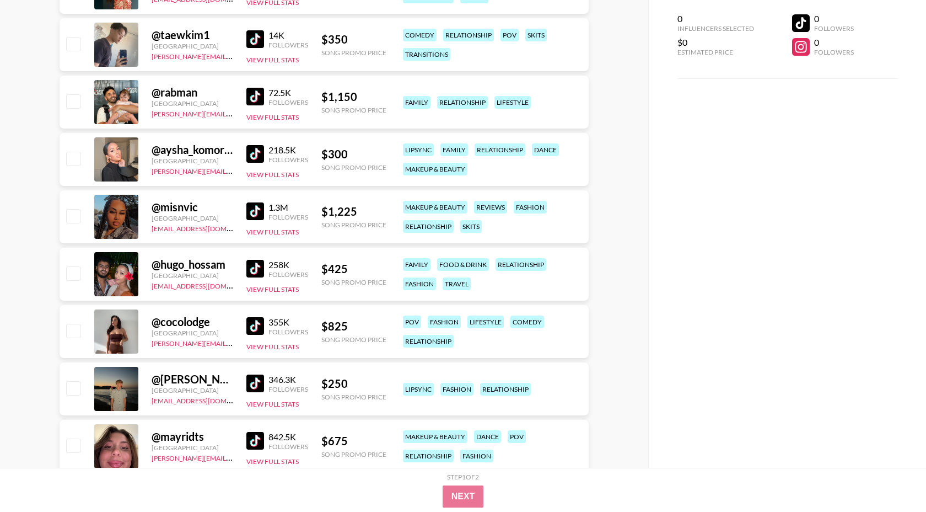
scroll to position [3212, 0]
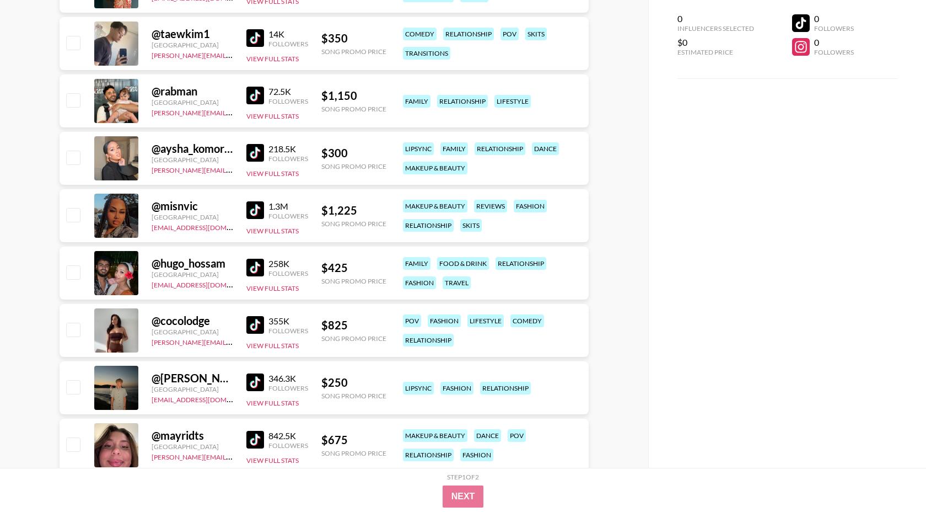
click at [260, 320] on img at bounding box center [255, 325] width 18 height 18
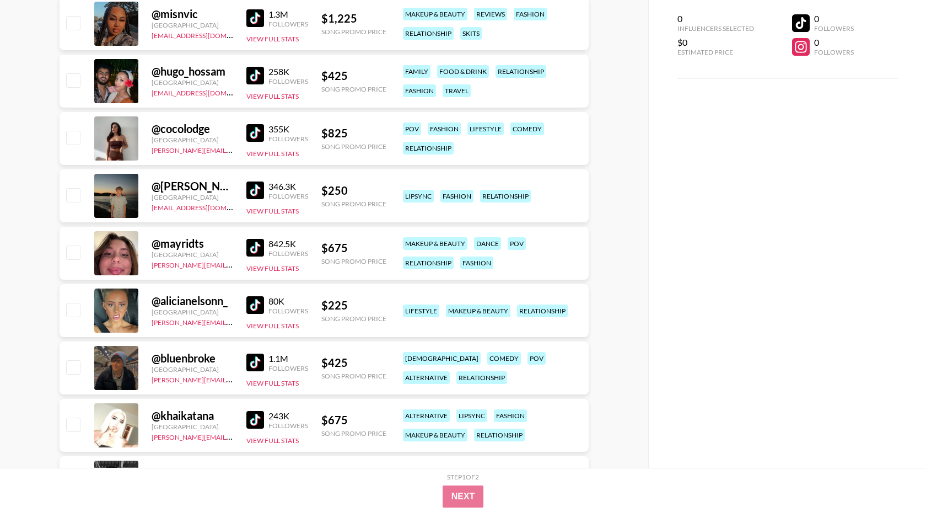
click at [253, 240] on img at bounding box center [255, 248] width 18 height 18
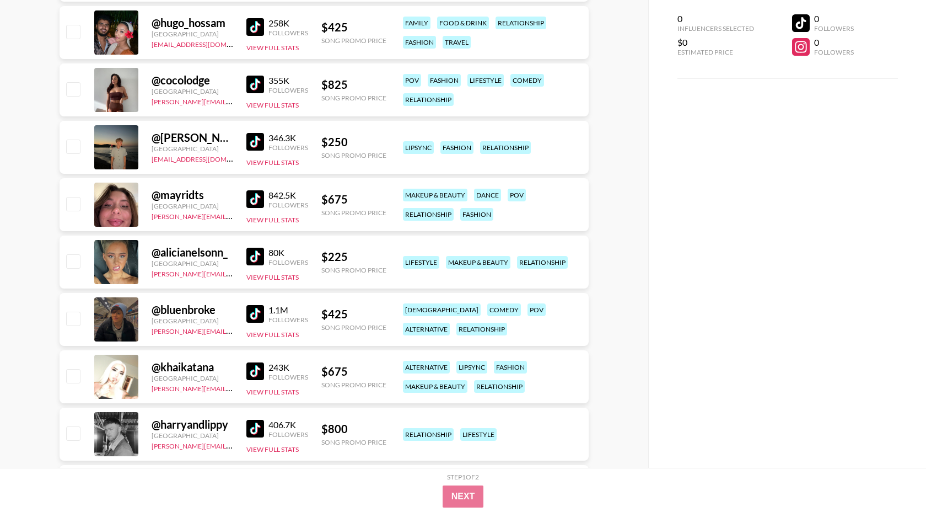
scroll to position [3460, 0]
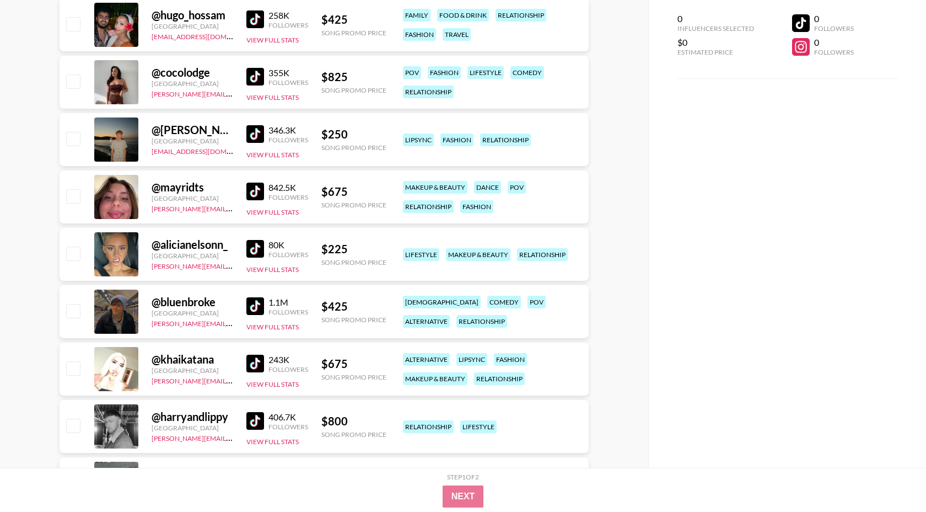
click at [256, 363] on img at bounding box center [255, 363] width 18 height 18
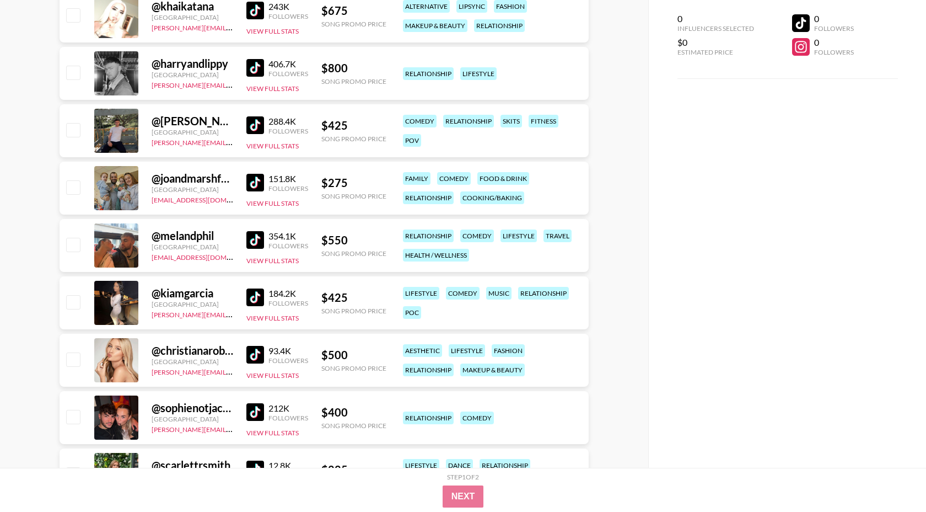
scroll to position [3817, 0]
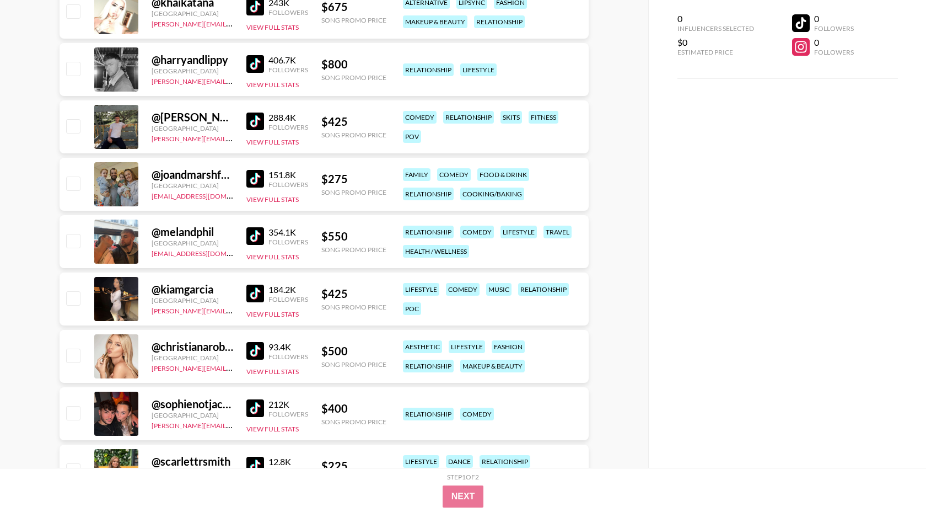
click at [255, 351] on img at bounding box center [255, 351] width 18 height 18
click at [259, 232] on img at bounding box center [255, 236] width 18 height 18
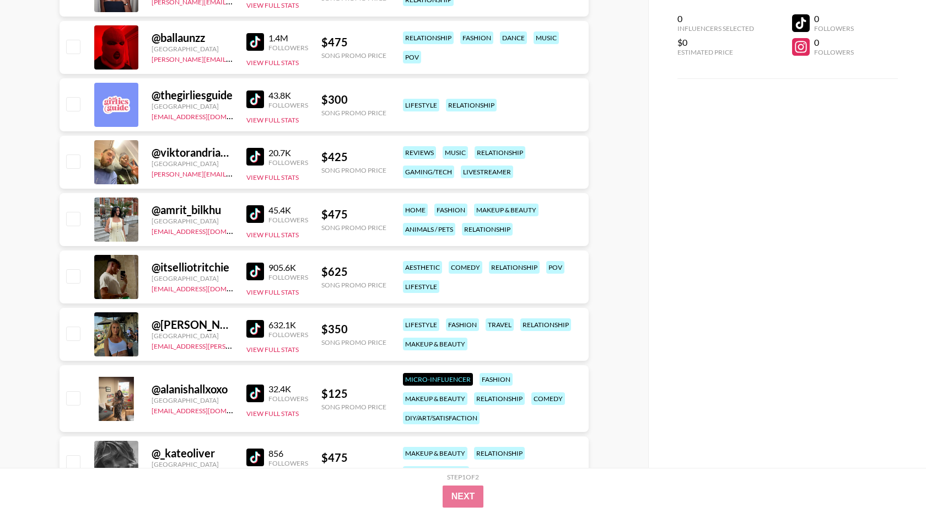
scroll to position [4934, 0]
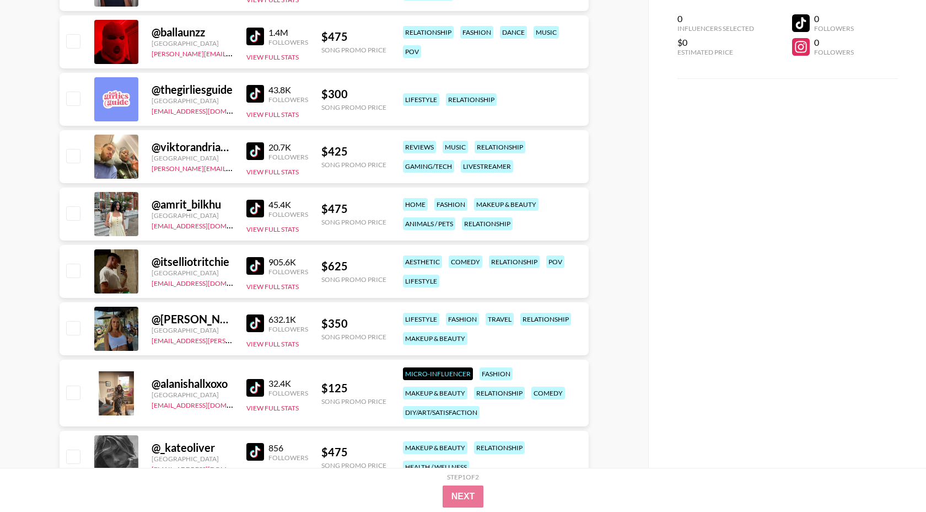
click at [257, 327] on img at bounding box center [255, 323] width 18 height 18
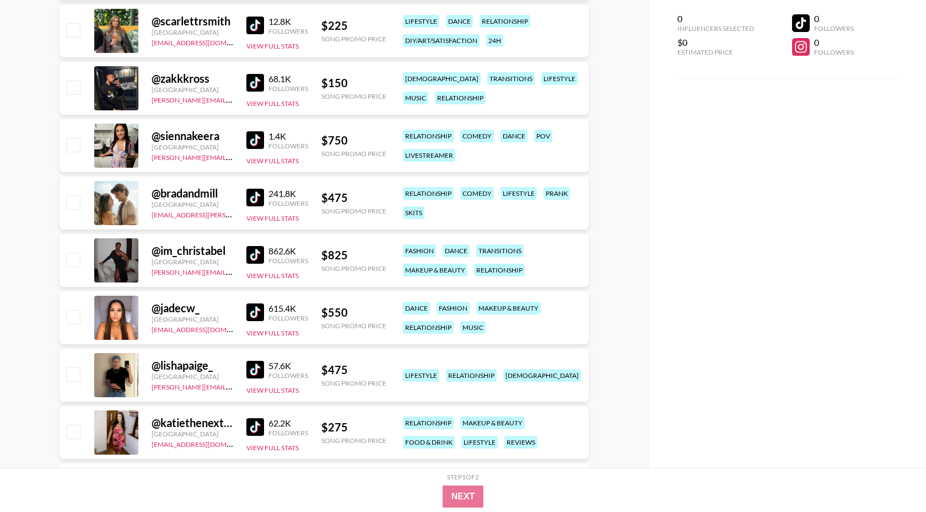
scroll to position [3499, 0]
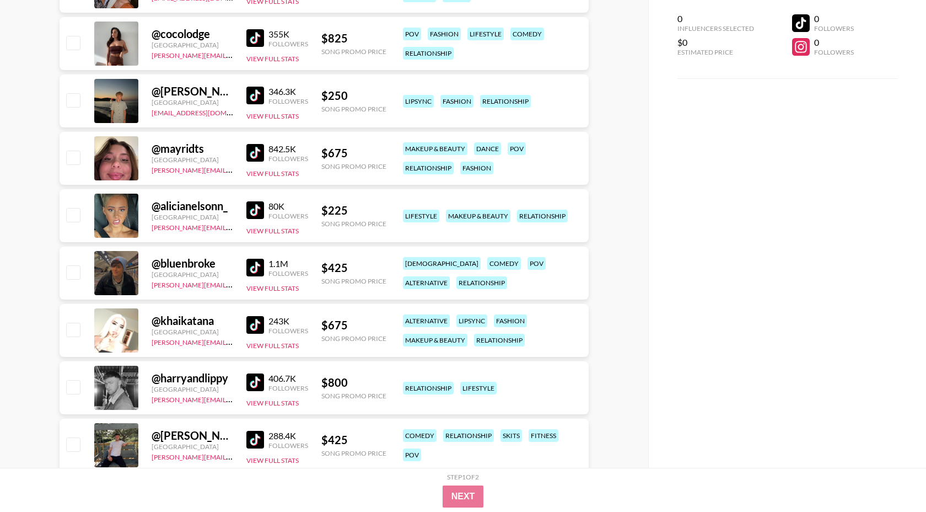
click at [252, 216] on img at bounding box center [255, 210] width 18 height 18
